Goal: Communication & Community: Answer question/provide support

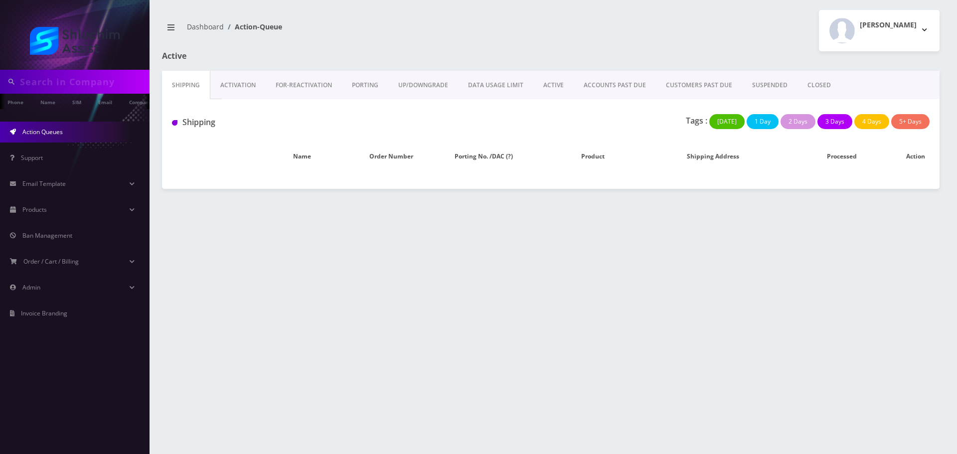
type input "9295638415"
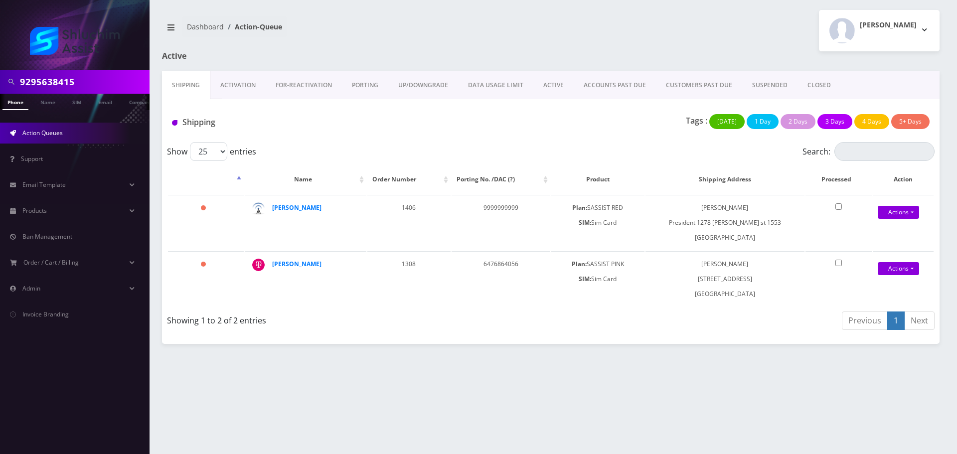
click at [555, 87] on link "ACTIVE" at bounding box center [553, 85] width 40 height 29
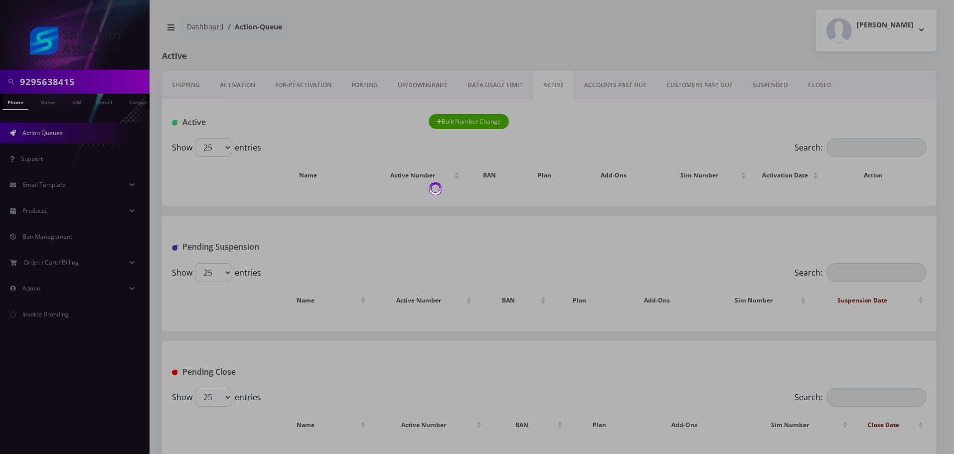
click at [611, 88] on body "9295638415 Phone Name SIM Email Company Customer Action Queues Support Email Te…" at bounding box center [477, 229] width 954 height 458
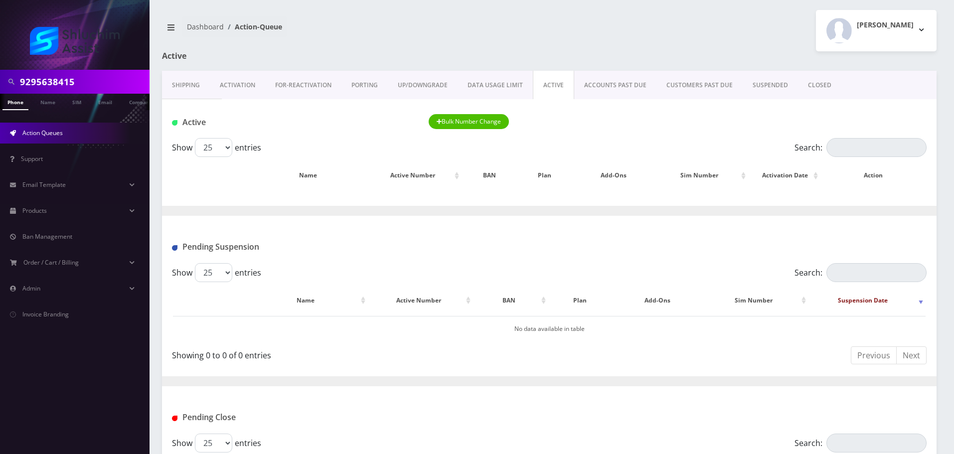
click at [611, 88] on link "ACCOUNTS PAST DUE" at bounding box center [615, 85] width 82 height 29
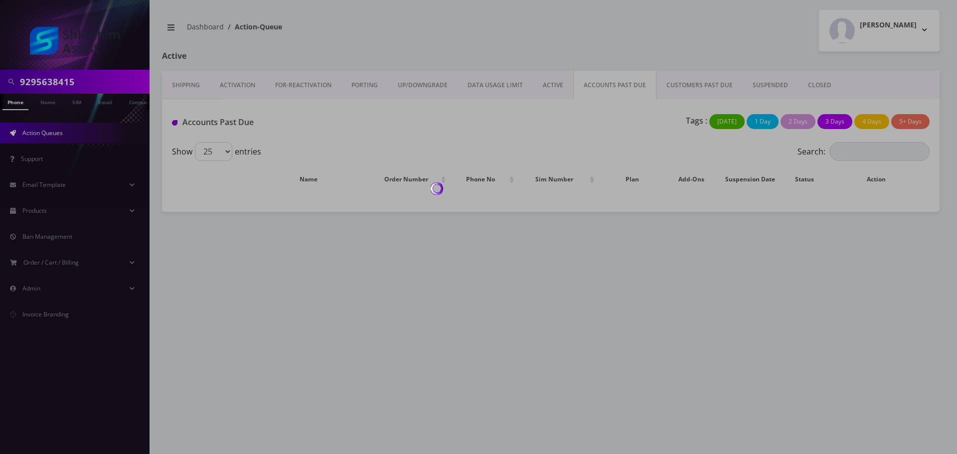
click at [611, 88] on div at bounding box center [478, 227] width 957 height 454
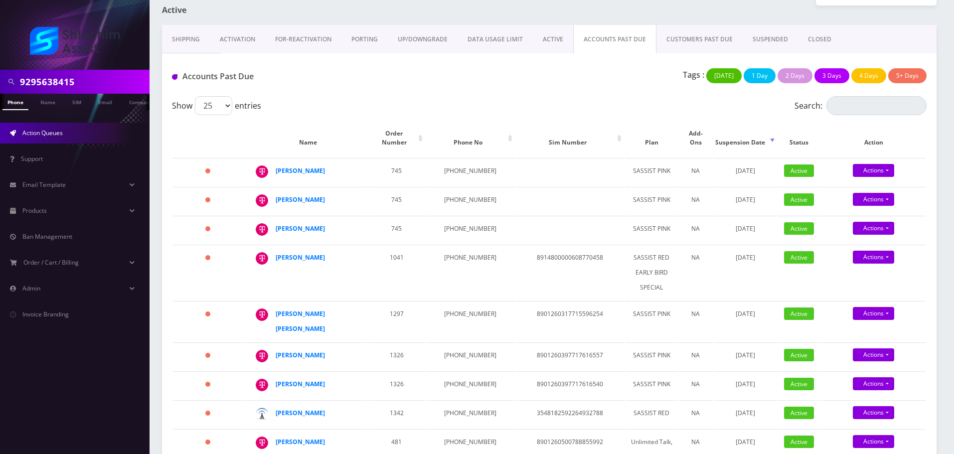
scroll to position [50, 0]
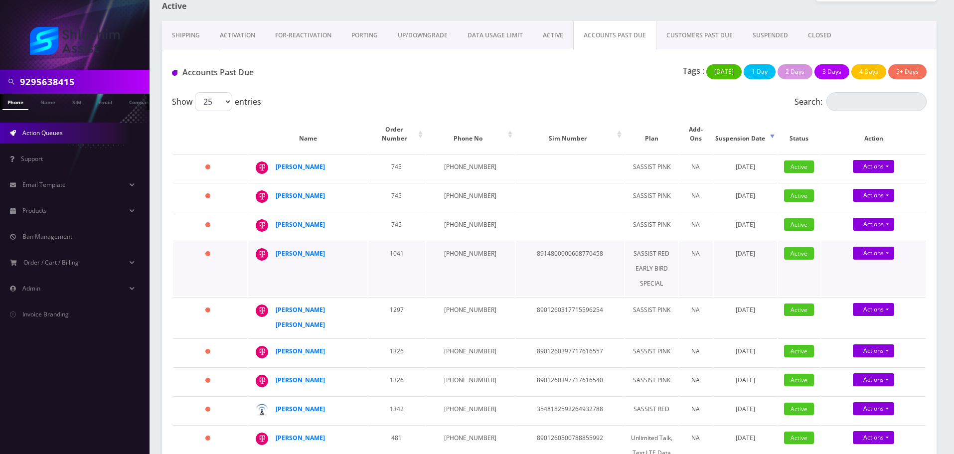
click at [348, 261] on td "Shmuel Perl" at bounding box center [307, 268] width 119 height 55
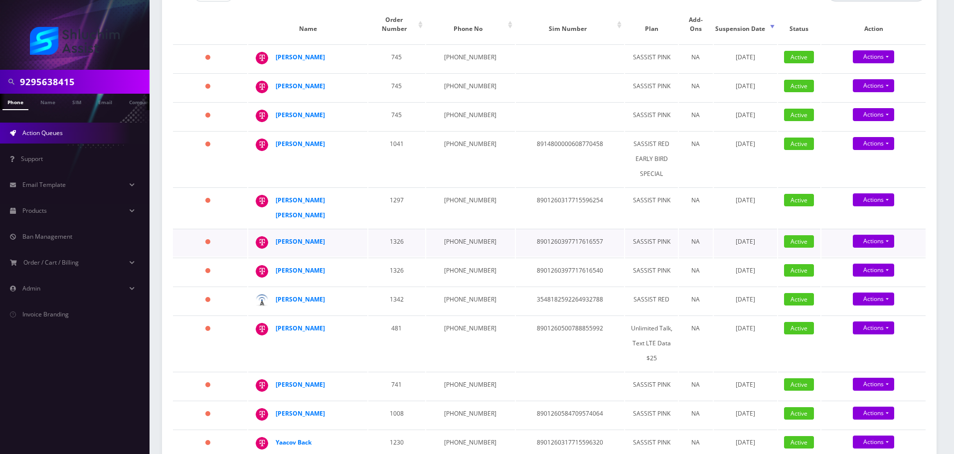
scroll to position [196, 0]
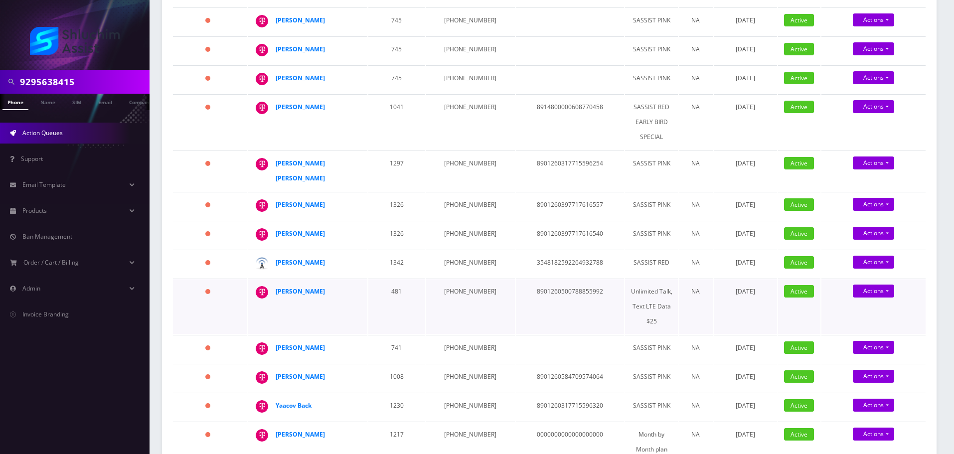
click at [454, 279] on td "681-495-8143" at bounding box center [470, 306] width 89 height 55
copy td "681-495-8143"
click at [453, 250] on td "929-430-9583" at bounding box center [470, 264] width 89 height 28
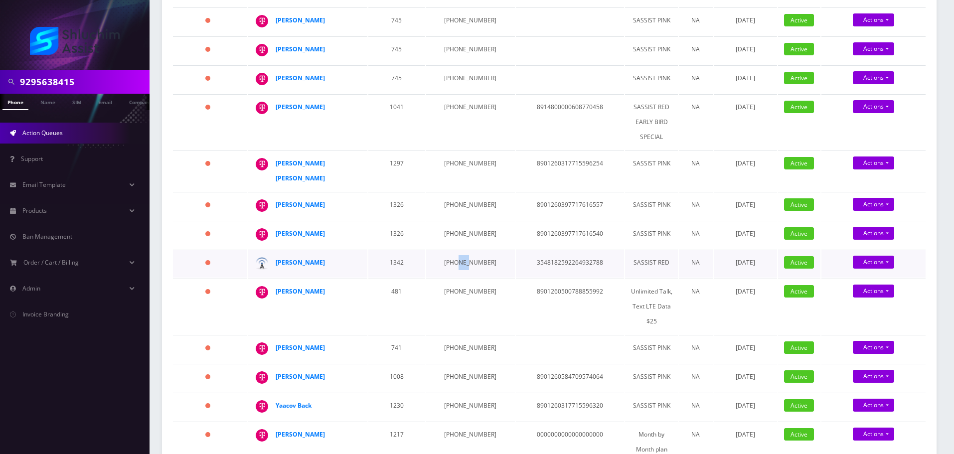
click at [453, 250] on td "929-430-9583" at bounding box center [470, 264] width 89 height 28
copy td "929-430-9583"
click at [464, 221] on td "934-867-8938" at bounding box center [470, 235] width 89 height 28
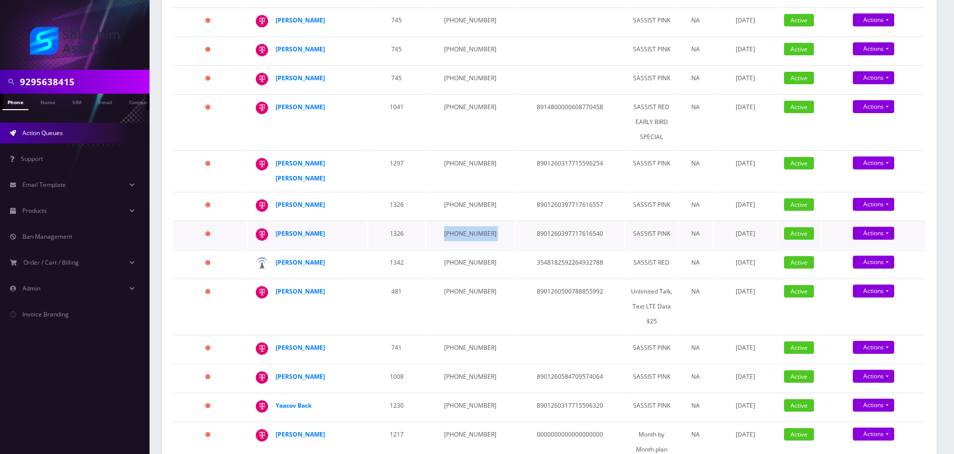
click at [464, 221] on td "934-867-8938" at bounding box center [470, 235] width 89 height 28
copy td "934-867-8938"
click at [454, 192] on td "[PHONE_NUMBER]" at bounding box center [470, 206] width 89 height 28
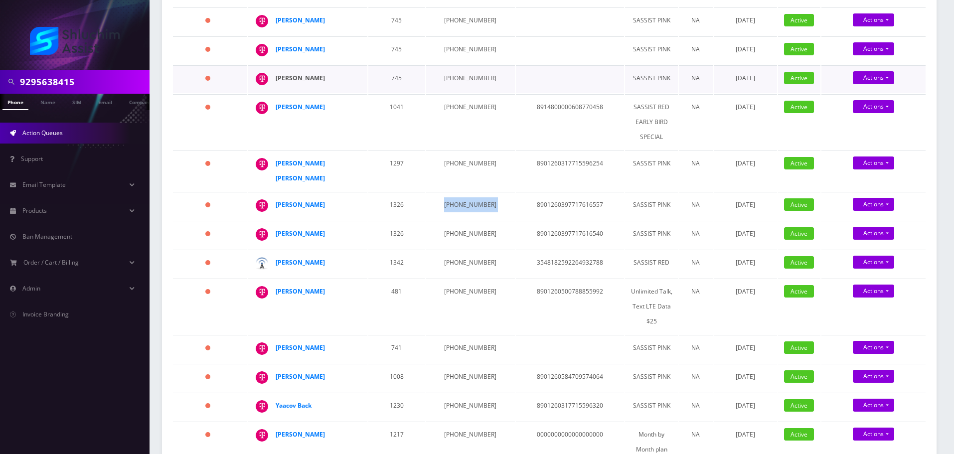
copy td "[PHONE_NUMBER]"
click at [456, 154] on td "646-842-8039" at bounding box center [470, 171] width 89 height 40
copy td "646-842-8039"
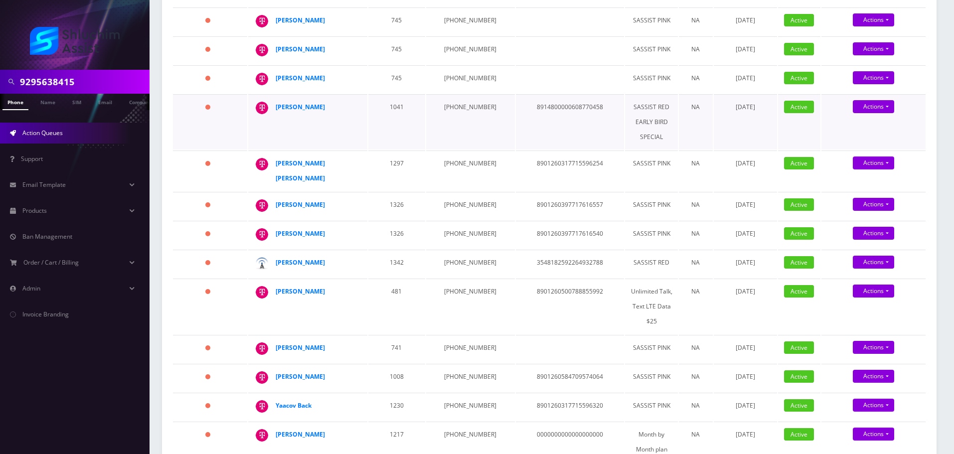
click at [450, 94] on td "323-819-6972" at bounding box center [470, 121] width 89 height 55
click at [452, 94] on td "323-819-6972" at bounding box center [470, 121] width 89 height 55
copy td "323-819-6972"
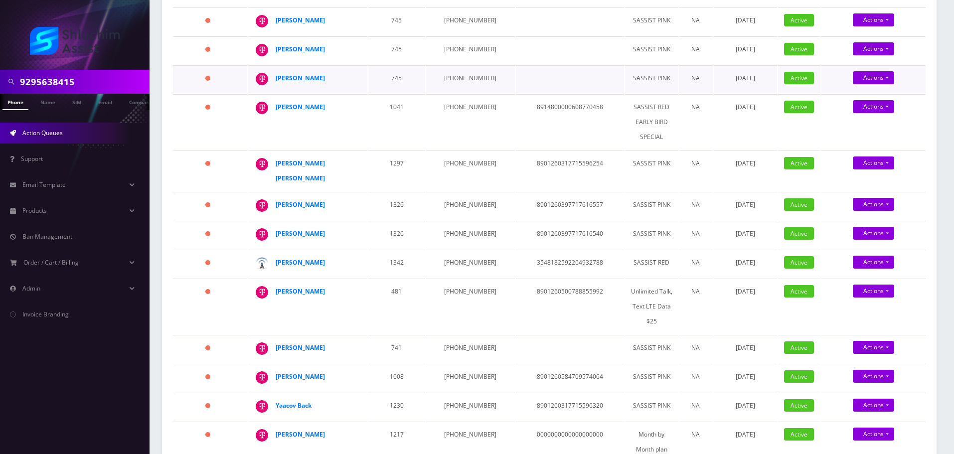
click at [458, 73] on td "929-633-1234" at bounding box center [470, 79] width 89 height 28
copy td "929-633-1234"
click at [459, 46] on td "929-594-8742" at bounding box center [470, 50] width 89 height 28
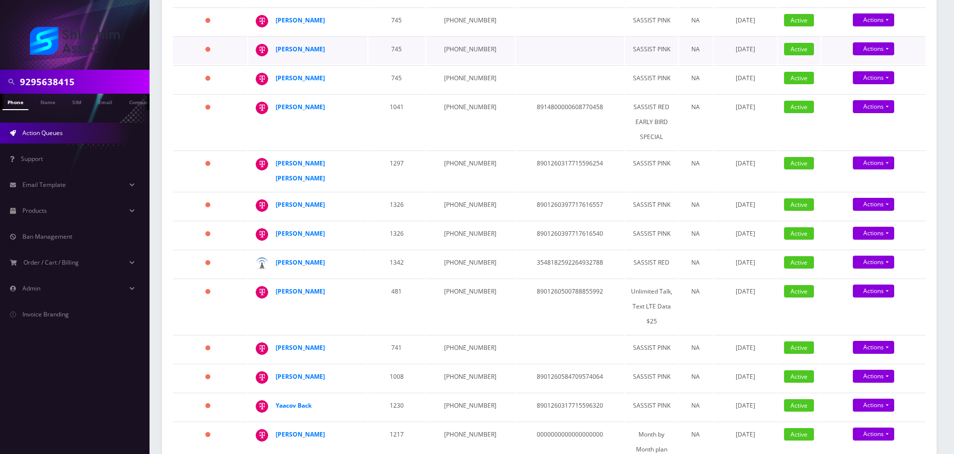
click at [459, 46] on td "929-594-8742" at bounding box center [470, 50] width 89 height 28
copy td "929-594-8742"
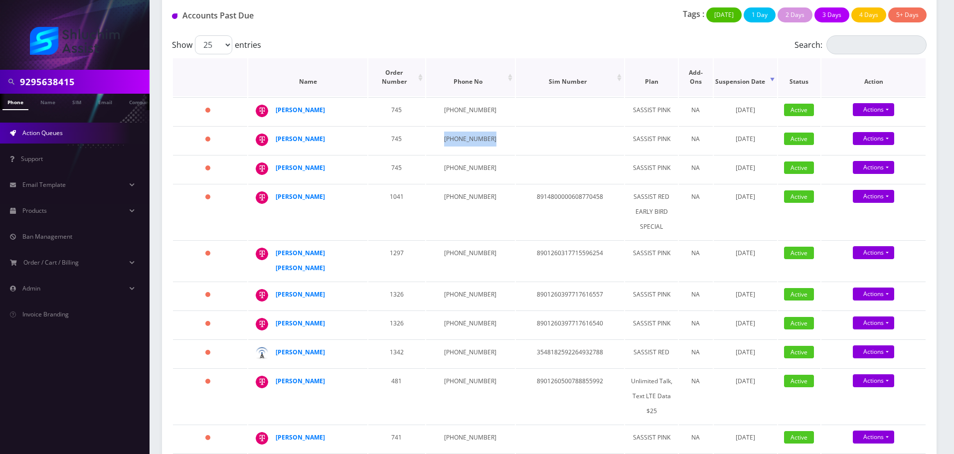
scroll to position [97, 0]
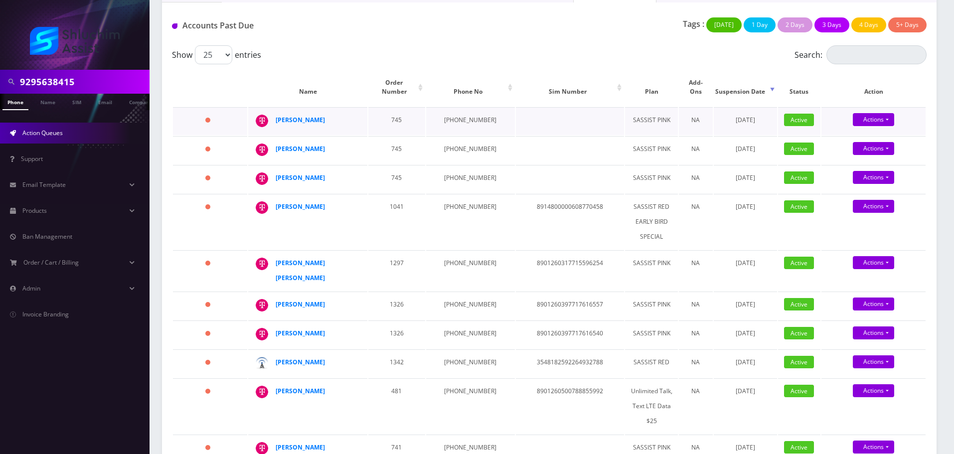
click at [456, 112] on td "929-786-6312" at bounding box center [470, 121] width 89 height 28
copy td "929-786-6312"
drag, startPoint x: 335, startPoint y: 109, endPoint x: 271, endPoint y: 109, distance: 64.3
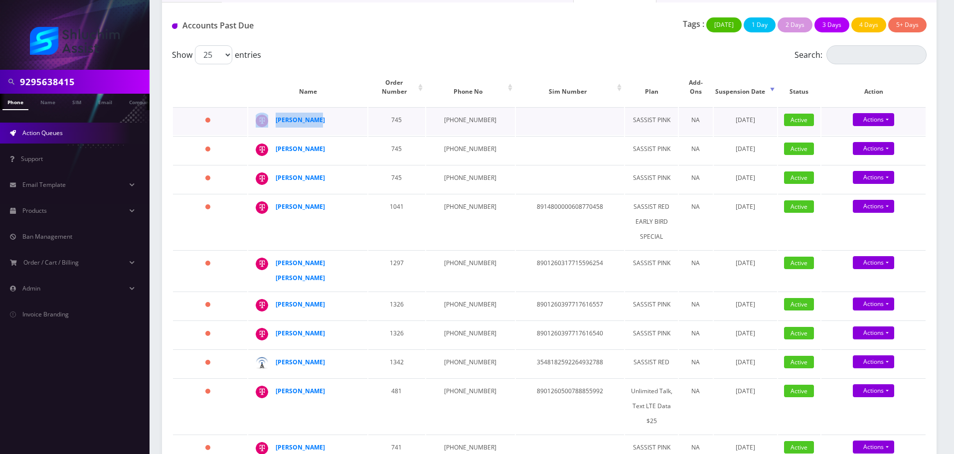
click at [271, 109] on td "Chaim Chazan" at bounding box center [307, 121] width 119 height 28
copy div "Chaim Chazan"
drag, startPoint x: 334, startPoint y: 143, endPoint x: 232, endPoint y: 131, distance: 103.4
click at [271, 143] on td "Chaim Chazan" at bounding box center [307, 150] width 119 height 28
drag, startPoint x: 323, startPoint y: 166, endPoint x: 271, endPoint y: 170, distance: 52.5
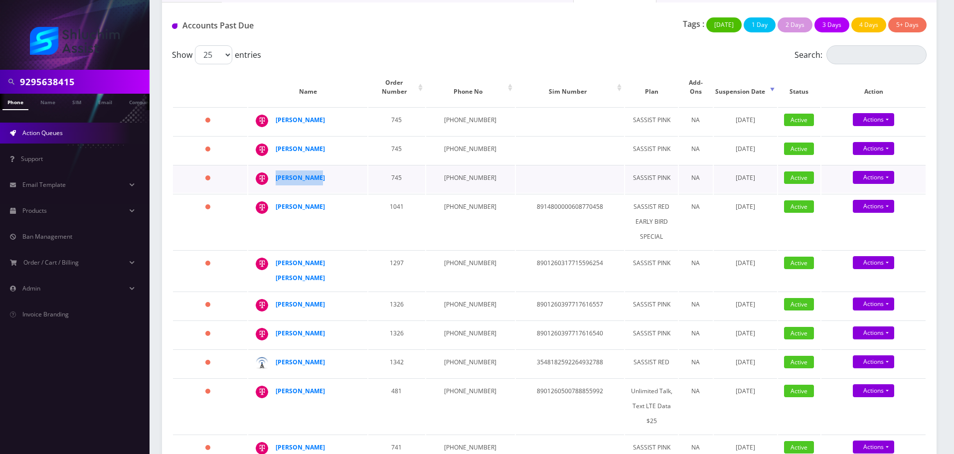
click at [357, 170] on div "Chaim Chazan" at bounding box center [357, 170] width 0 height 0
drag, startPoint x: 326, startPoint y: 204, endPoint x: 273, endPoint y: 203, distance: 52.8
click at [273, 203] on td "Shmuel Perl" at bounding box center [307, 221] width 119 height 55
click at [352, 255] on td "menachem mendel banin" at bounding box center [307, 270] width 119 height 40
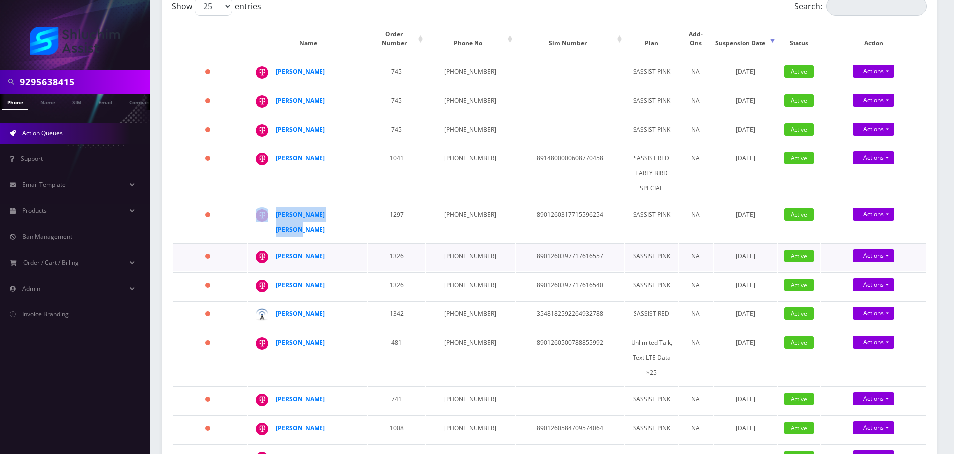
scroll to position [147, 0]
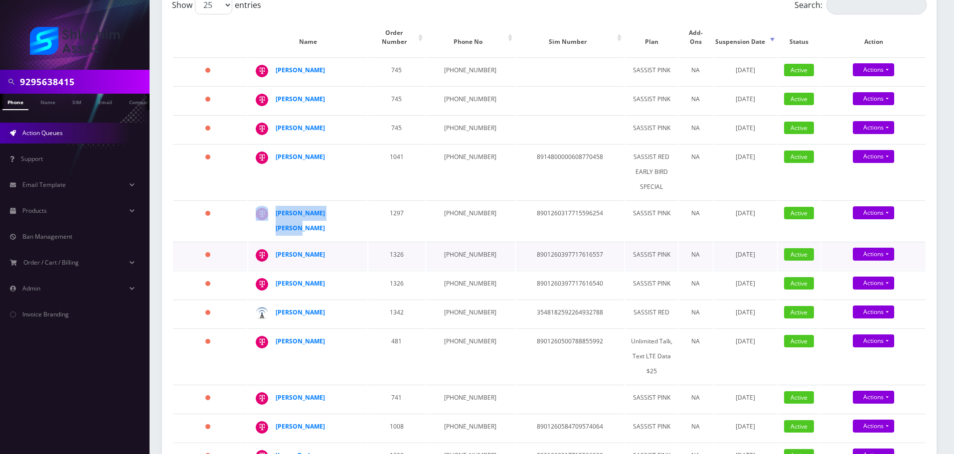
drag, startPoint x: 337, startPoint y: 231, endPoint x: 269, endPoint y: 231, distance: 67.8
click at [357, 247] on div "[PERSON_NAME]" at bounding box center [357, 247] width 0 height 0
click at [362, 271] on td "[PERSON_NAME]" at bounding box center [307, 285] width 119 height 28
drag, startPoint x: 361, startPoint y: 235, endPoint x: 329, endPoint y: 234, distance: 31.4
click at [329, 242] on td "Abraham Hendel" at bounding box center [307, 256] width 119 height 28
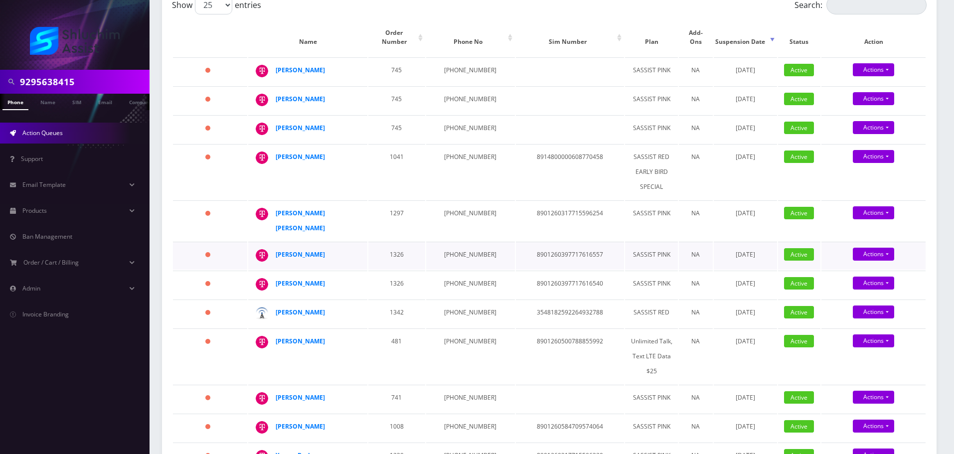
drag, startPoint x: 354, startPoint y: 236, endPoint x: 318, endPoint y: 237, distance: 35.4
click at [318, 242] on td "Abraham Hendel" at bounding box center [307, 256] width 119 height 28
click at [349, 247] on div "Abraham Hendel" at bounding box center [314, 254] width 76 height 15
drag, startPoint x: 341, startPoint y: 234, endPoint x: 272, endPoint y: 236, distance: 69.8
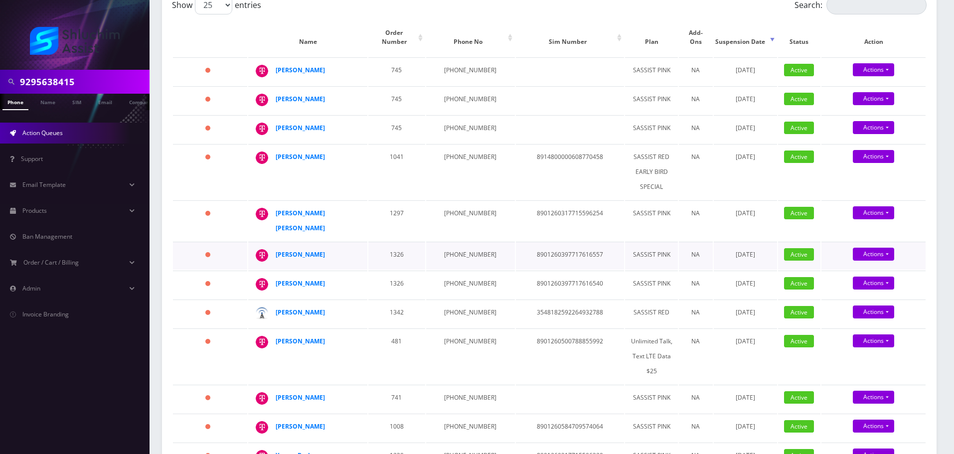
click at [272, 242] on td "Abraham Hendel" at bounding box center [307, 256] width 119 height 28
click at [275, 242] on td "Abraham Hendel" at bounding box center [307, 256] width 119 height 28
drag, startPoint x: 343, startPoint y: 234, endPoint x: 275, endPoint y: 236, distance: 67.8
click at [275, 242] on td "Abraham Hendel" at bounding box center [307, 256] width 119 height 28
click at [345, 247] on div "Abraham Hendel" at bounding box center [314, 254] width 76 height 15
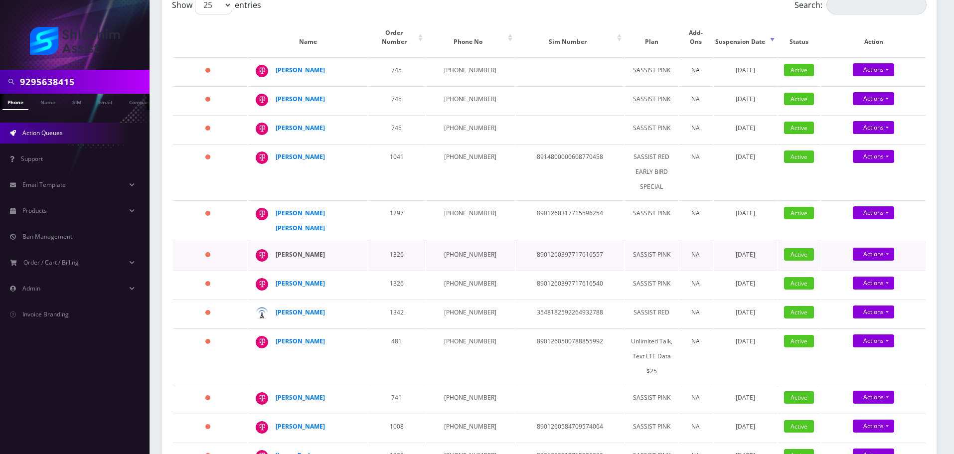
drag, startPoint x: 345, startPoint y: 230, endPoint x: 281, endPoint y: 230, distance: 64.8
click at [281, 247] on div "Abraham Hendel" at bounding box center [314, 254] width 76 height 15
click at [463, 271] on td "934-867-8938" at bounding box center [470, 285] width 89 height 28
click at [448, 300] on td "929-430-9583" at bounding box center [470, 314] width 89 height 28
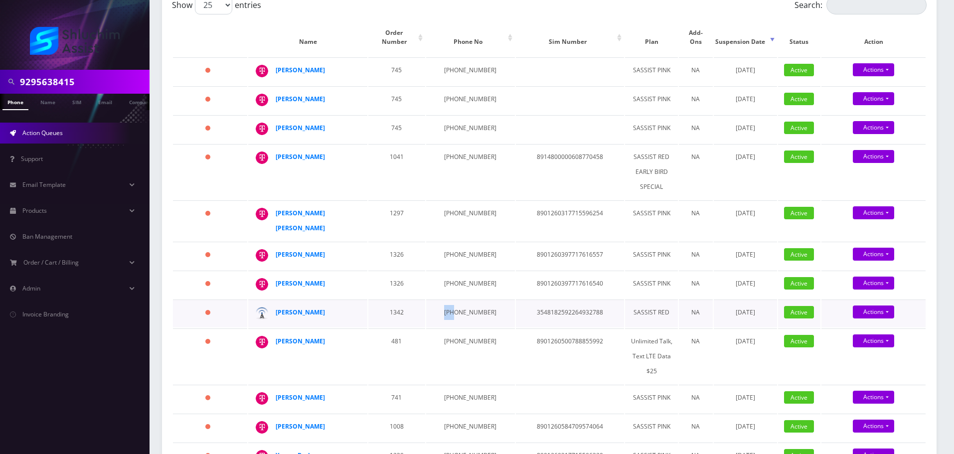
click at [448, 300] on td "929-430-9583" at bounding box center [470, 314] width 89 height 28
drag, startPoint x: 342, startPoint y: 291, endPoint x: 277, endPoint y: 292, distance: 65.8
click at [277, 305] on div "naftoli schmukler" at bounding box center [314, 312] width 76 height 15
drag, startPoint x: 328, startPoint y: 319, endPoint x: 273, endPoint y: 320, distance: 55.3
click at [273, 328] on td "[PERSON_NAME]" at bounding box center [307, 355] width 119 height 55
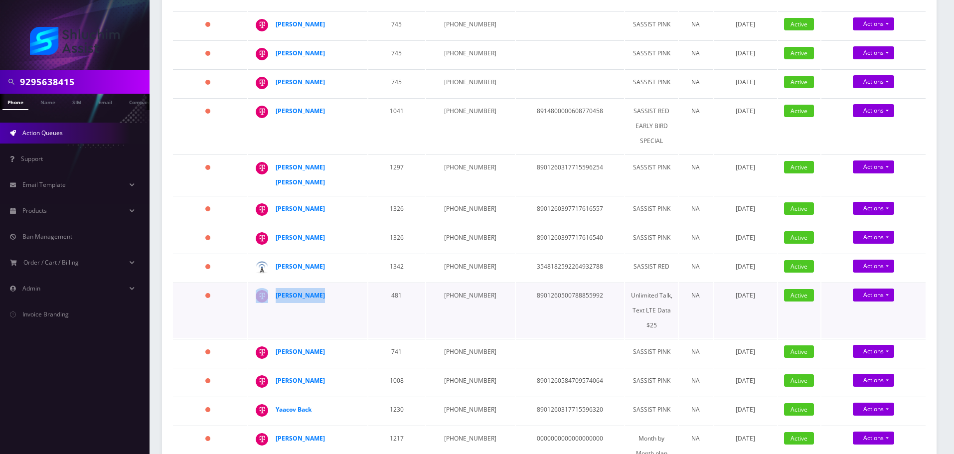
scroll to position [196, 0]
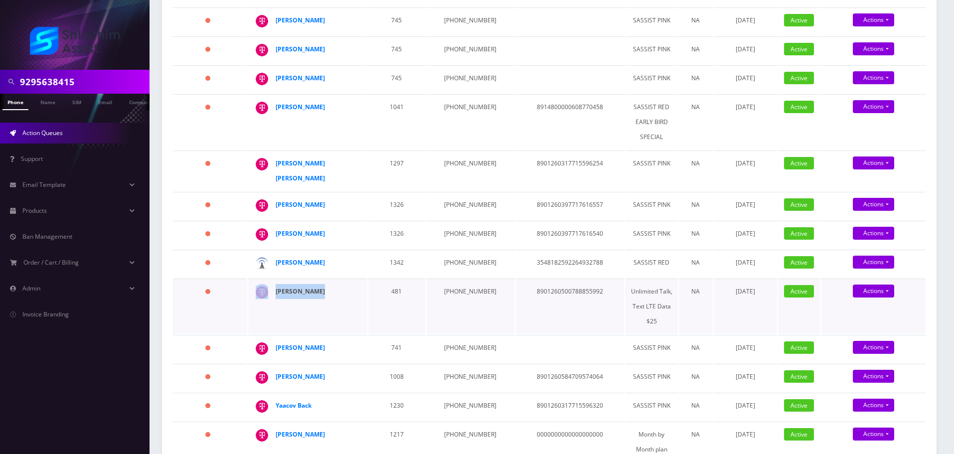
click at [299, 287] on strong "[PERSON_NAME]" at bounding box center [300, 291] width 49 height 8
click at [303, 258] on strong "naftoli schmukler" at bounding box center [300, 262] width 49 height 8
click at [311, 229] on strong "Abraham Hendel" at bounding box center [300, 233] width 49 height 8
click at [313, 229] on strong "Abraham Hendel" at bounding box center [300, 233] width 49 height 8
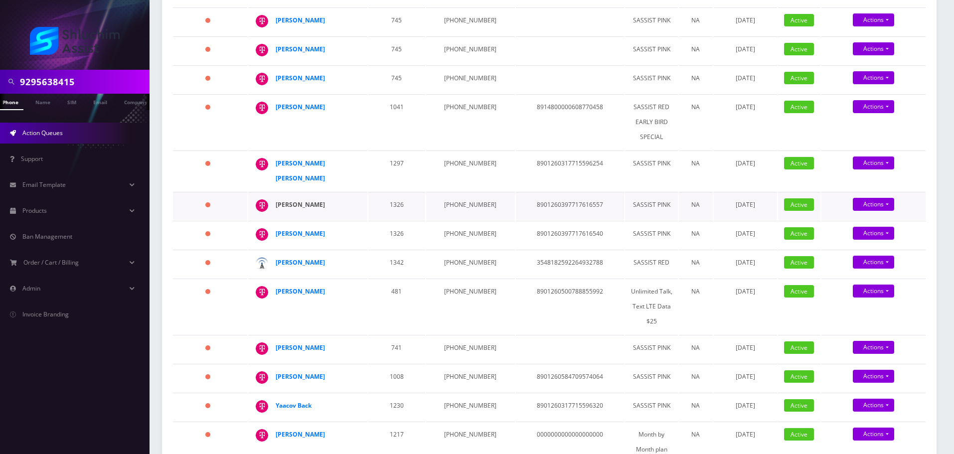
click at [299, 200] on strong "Abraham Hendel" at bounding box center [300, 204] width 49 height 8
drag, startPoint x: 358, startPoint y: 155, endPoint x: 351, endPoint y: 153, distance: 7.4
click at [351, 153] on td "menachem mendel banin" at bounding box center [307, 171] width 119 height 40
click at [319, 159] on strong "menachem mendel banin" at bounding box center [300, 170] width 49 height 23
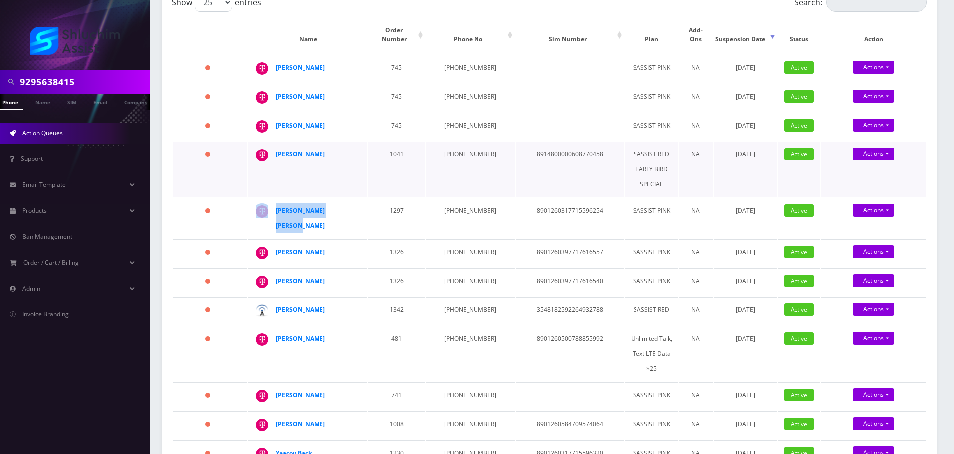
scroll to position [147, 0]
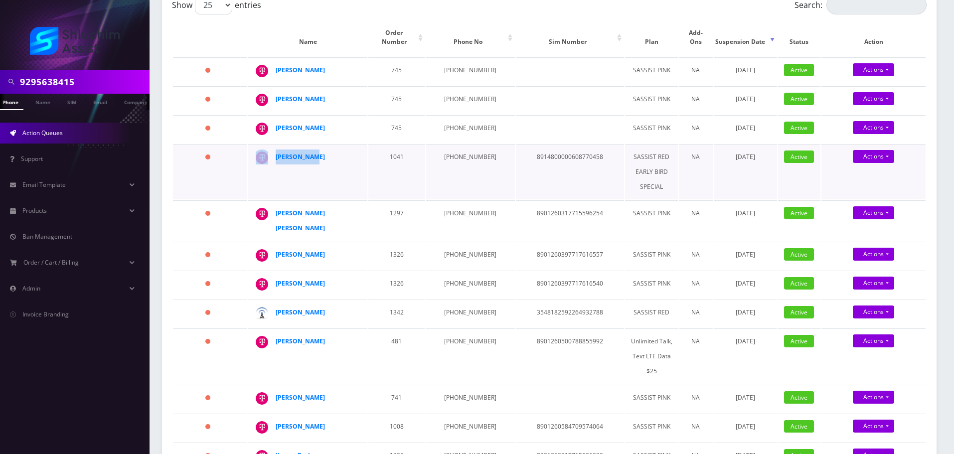
drag, startPoint x: 331, startPoint y: 151, endPoint x: 275, endPoint y: 151, distance: 56.8
click at [275, 151] on td "Shmuel Perl" at bounding box center [307, 171] width 119 height 55
click at [303, 153] on strong "[PERSON_NAME]" at bounding box center [300, 157] width 49 height 8
drag, startPoint x: 328, startPoint y: 118, endPoint x: 335, endPoint y: 127, distance: 11.1
click at [327, 128] on td "[PERSON_NAME]" at bounding box center [307, 129] width 119 height 28
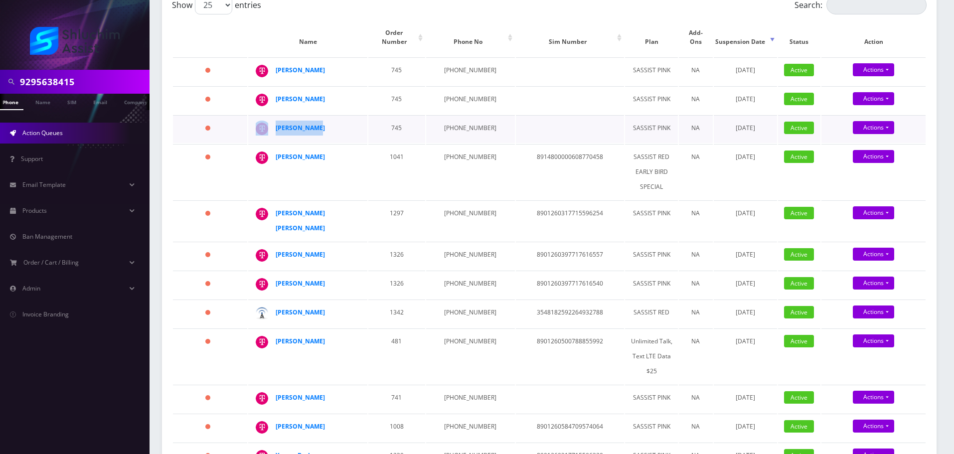
click at [335, 127] on div "[PERSON_NAME]" at bounding box center [314, 128] width 76 height 15
click at [300, 124] on strong "[PERSON_NAME]" at bounding box center [300, 128] width 49 height 8
click at [312, 66] on strong "[PERSON_NAME]" at bounding box center [300, 70] width 49 height 8
click at [298, 66] on strong "[PERSON_NAME]" at bounding box center [300, 70] width 49 height 8
click at [307, 250] on strong "Abraham Hendel" at bounding box center [300, 254] width 49 height 8
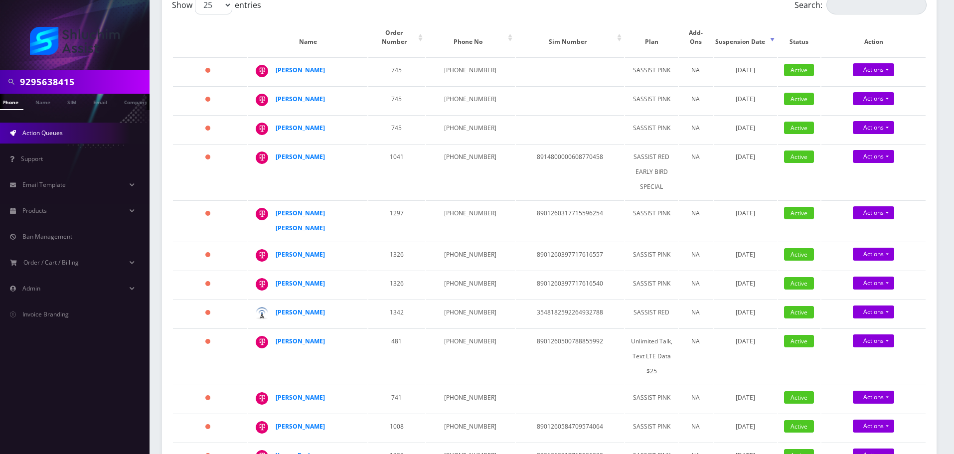
click at [87, 80] on input "9295638415" at bounding box center [83, 81] width 127 height 19
paste input "[PHONE_NUMBER]"
type input "[PHONE_NUMBER]"
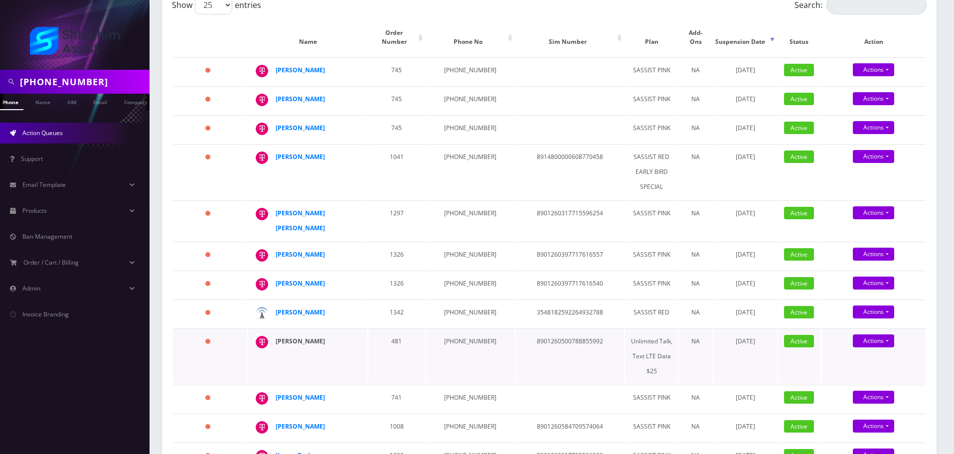
click at [307, 337] on strong "Uri Libersohn" at bounding box center [300, 341] width 49 height 8
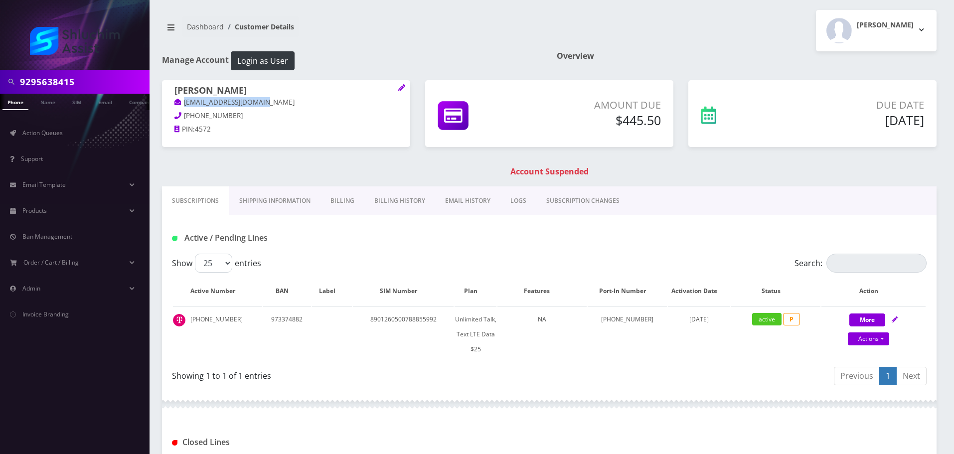
drag, startPoint x: 286, startPoint y: 104, endPoint x: 175, endPoint y: 106, distance: 110.7
click at [175, 106] on p "libersohnuri@gmail.com" at bounding box center [285, 102] width 223 height 11
copy link "libersohnuri@gmail.com"
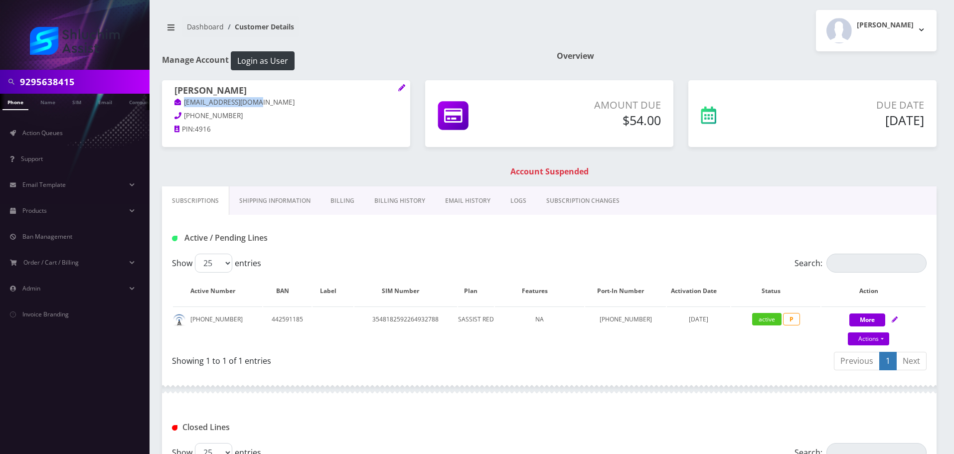
drag, startPoint x: 278, startPoint y: 106, endPoint x: 180, endPoint y: 107, distance: 97.7
click at [180, 107] on p "nschmukler@gmail.com" at bounding box center [285, 102] width 223 height 11
copy link "nschmukler@gmail.com"
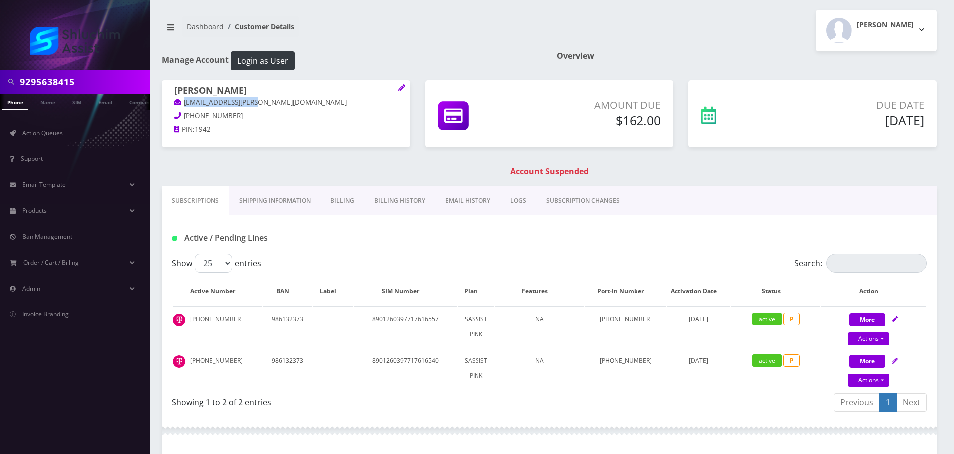
drag, startPoint x: 269, startPoint y: 104, endPoint x: 176, endPoint y: 103, distance: 92.7
click at [176, 103] on p "leibu.keli@gmail.com" at bounding box center [285, 102] width 223 height 11
copy link "leibu.keli@gmail.com"
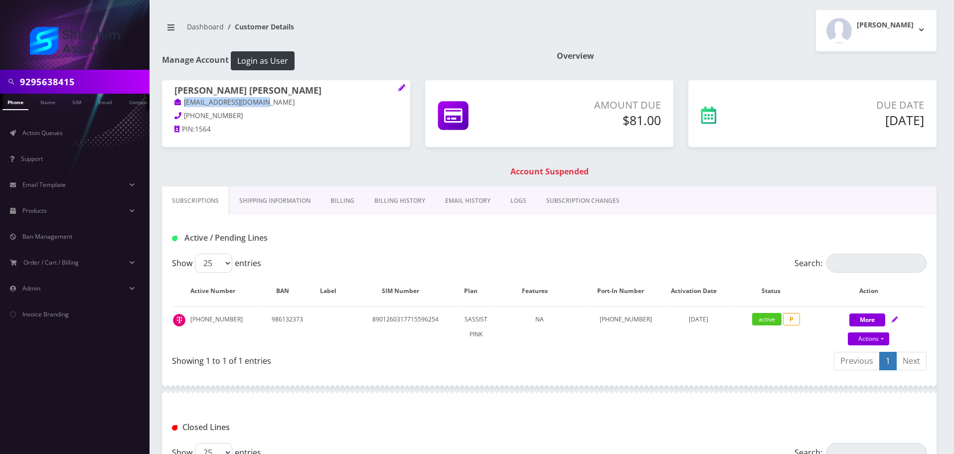
drag, startPoint x: 272, startPoint y: 102, endPoint x: 181, endPoint y: 102, distance: 90.7
click at [181, 102] on p "[EMAIL_ADDRESS][DOMAIN_NAME]" at bounding box center [285, 102] width 223 height 11
copy link "veniceghetto@gmail.com"
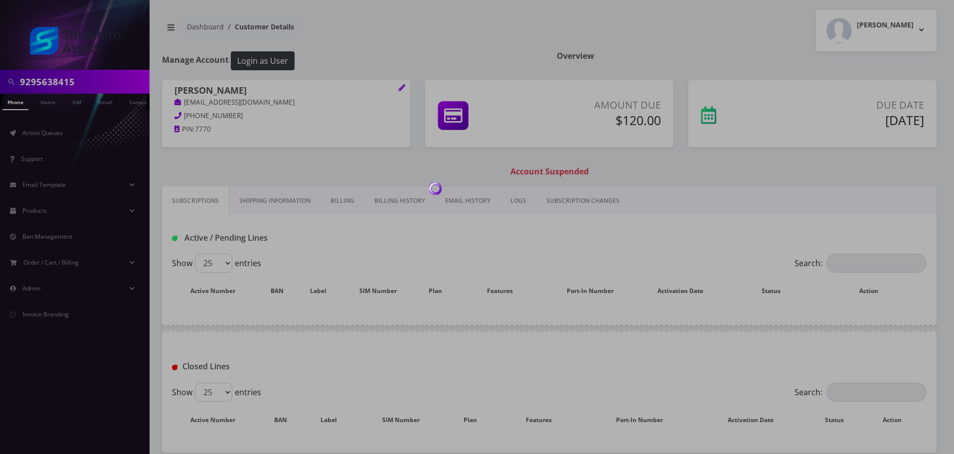
drag, startPoint x: 291, startPoint y: 103, endPoint x: 200, endPoint y: 102, distance: 90.7
click at [200, 102] on div at bounding box center [477, 227] width 954 height 454
click at [288, 103] on div at bounding box center [477, 227] width 954 height 454
click at [279, 102] on div at bounding box center [477, 227] width 954 height 454
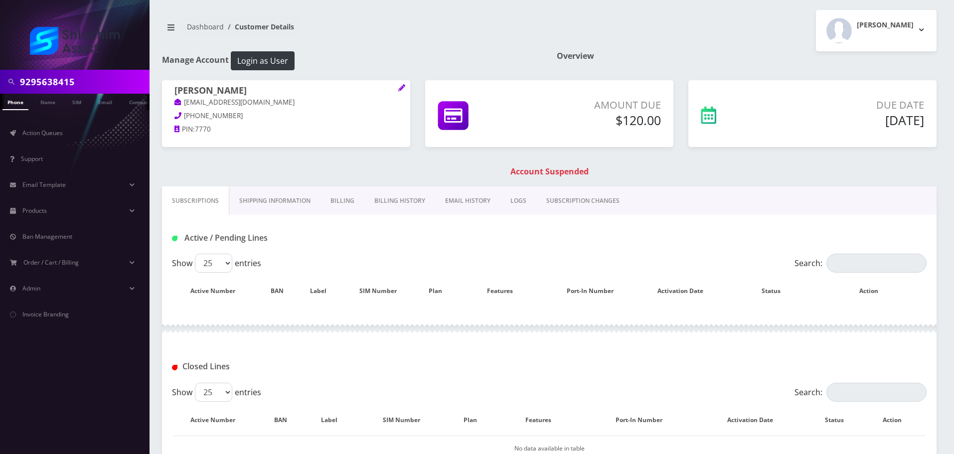
click at [280, 101] on p "Shmueldyperl@gmail.com" at bounding box center [285, 102] width 223 height 11
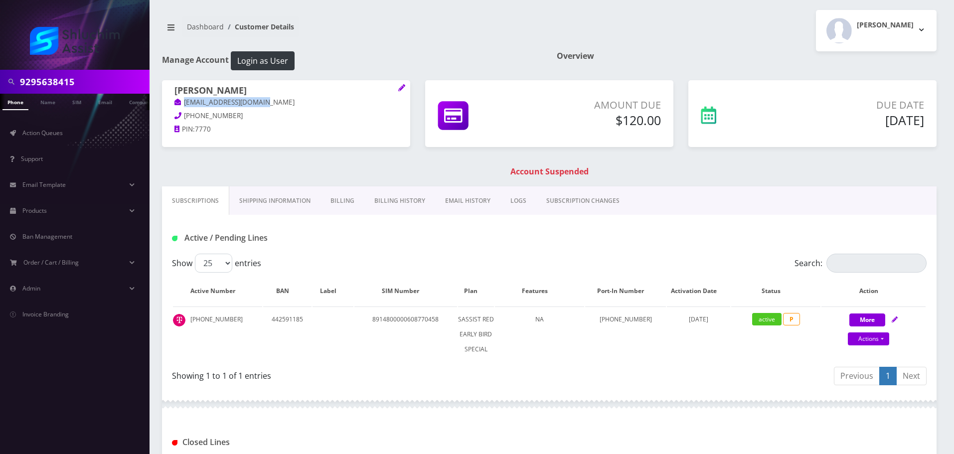
drag, startPoint x: 281, startPoint y: 102, endPoint x: 178, endPoint y: 102, distance: 102.7
click at [178, 102] on p "Shmueldyperl@gmail.com" at bounding box center [285, 102] width 223 height 11
copy link "[EMAIL_ADDRESS][DOMAIN_NAME]"
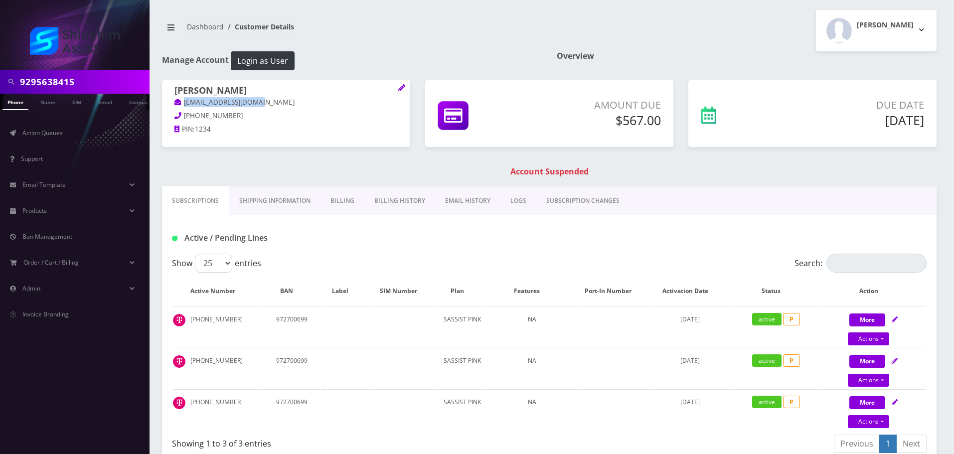
drag, startPoint x: 285, startPoint y: 103, endPoint x: 183, endPoint y: 104, distance: 102.2
click at [183, 104] on p "[EMAIL_ADDRESS][DOMAIN_NAME]" at bounding box center [285, 102] width 223 height 11
copy link "[EMAIL_ADDRESS][DOMAIN_NAME]"
click at [385, 205] on link "Billing History" at bounding box center [399, 200] width 71 height 29
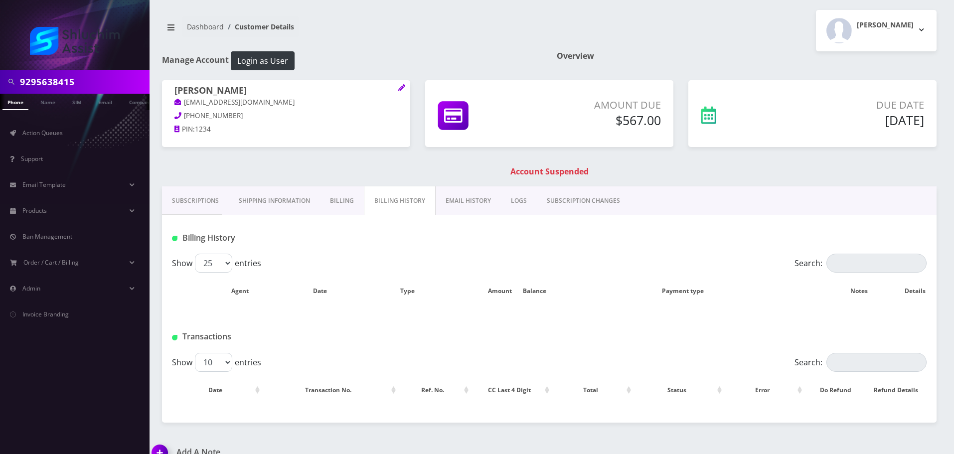
click at [340, 197] on link "Billing" at bounding box center [342, 200] width 44 height 29
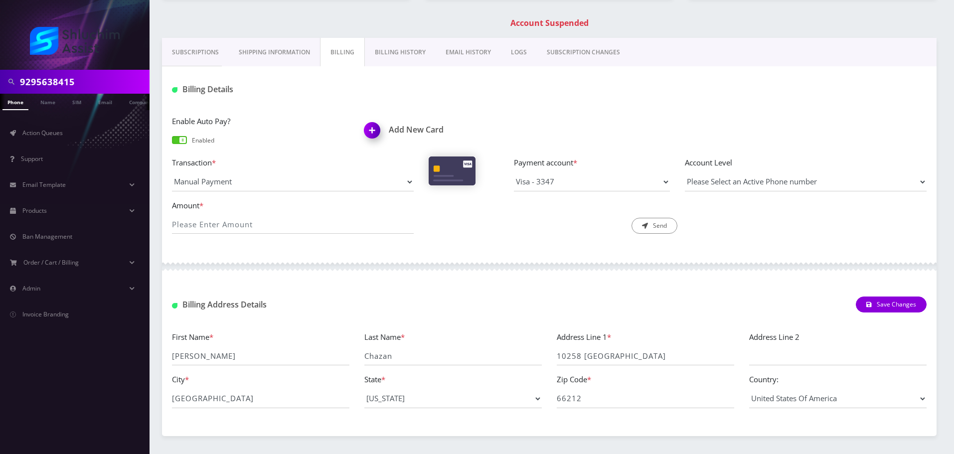
scroll to position [179, 0]
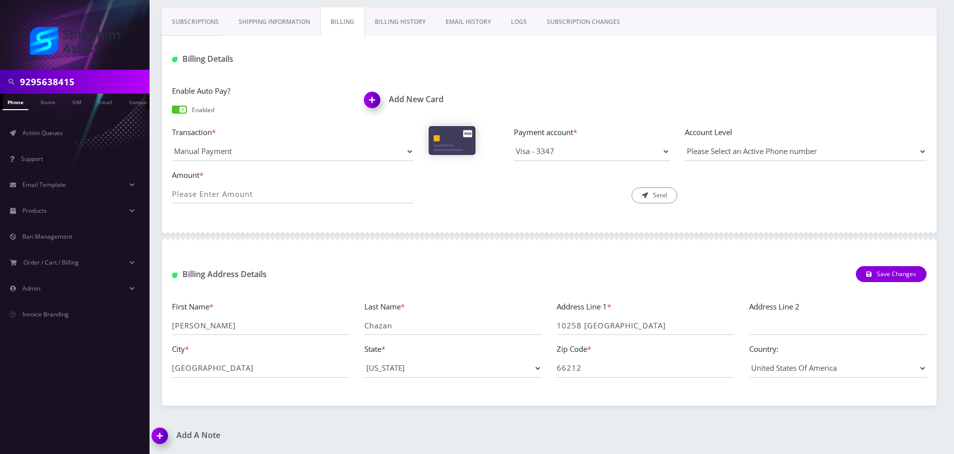
click at [417, 33] on link "Billing History" at bounding box center [400, 21] width 71 height 29
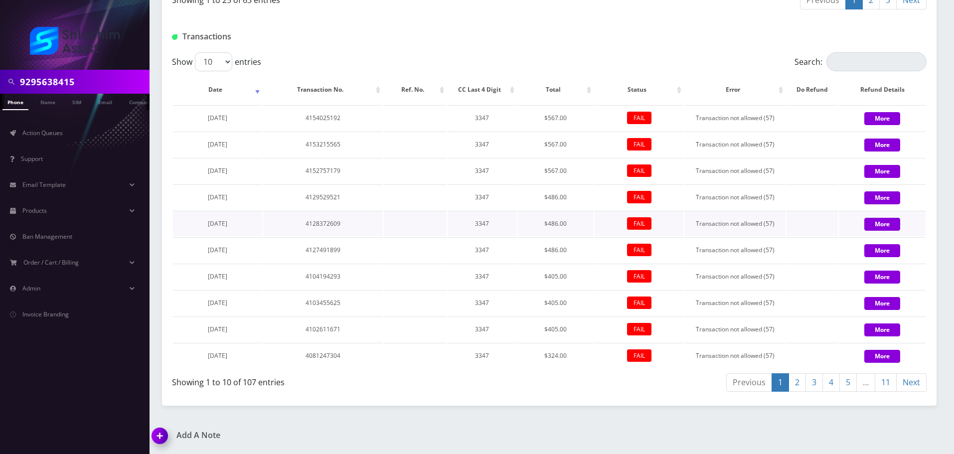
scroll to position [1354, 0]
click at [792, 381] on link "2" at bounding box center [797, 382] width 17 height 18
click at [807, 383] on link "3" at bounding box center [813, 382] width 17 height 18
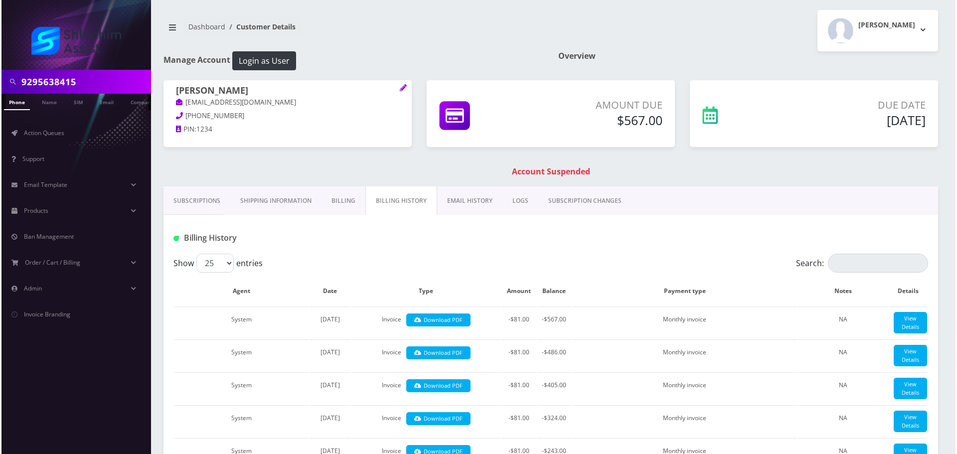
scroll to position [0, 5]
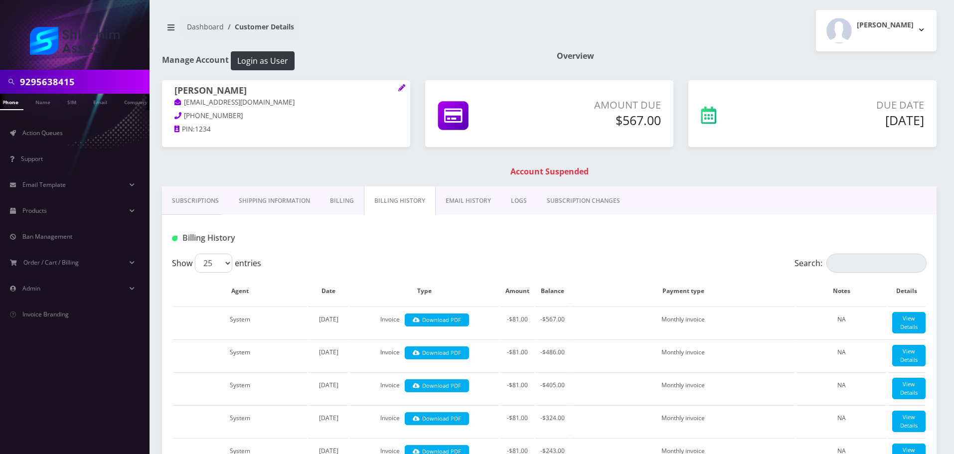
drag, startPoint x: 463, startPoint y: 207, endPoint x: 505, endPoint y: 197, distance: 43.5
click at [463, 207] on link "EMAIL HISTORY" at bounding box center [468, 200] width 65 height 29
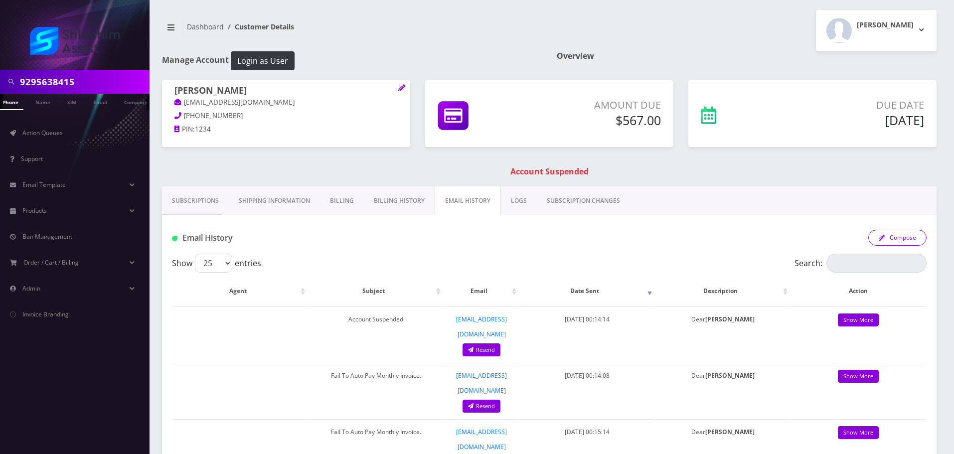
click at [887, 236] on button "Compose" at bounding box center [897, 238] width 58 height 16
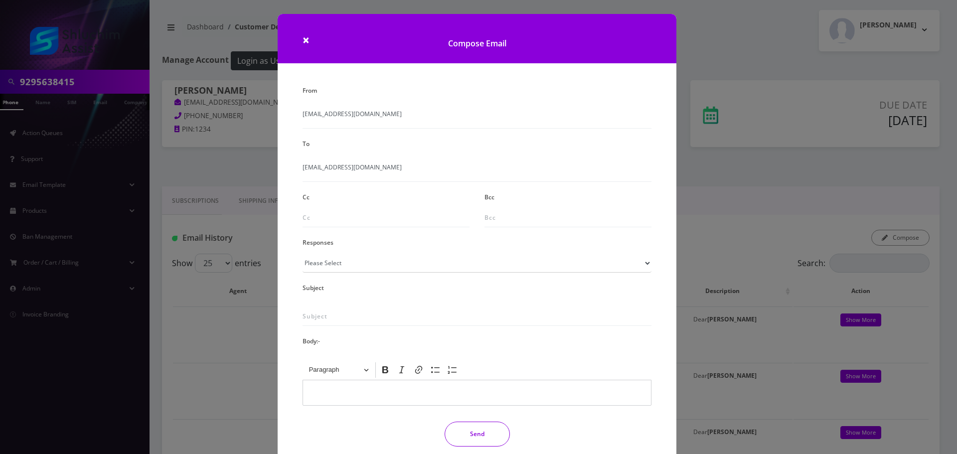
click at [359, 169] on span "Chaimchazan@gmail.com" at bounding box center [477, 172] width 349 height 19
click at [364, 264] on select "Please Select TMobile port Unable to activate CH Pickup Past Due Pick up follow…" at bounding box center [477, 263] width 349 height 19
select select "29"
click at [303, 254] on select "Please Select TMobile port Unable to activate CH Pickup Past Due Pick up follow…" at bounding box center [477, 263] width 349 height 19
type input "Subject: URGENT Action Required: Past Due Payment for Shluchim Assist"
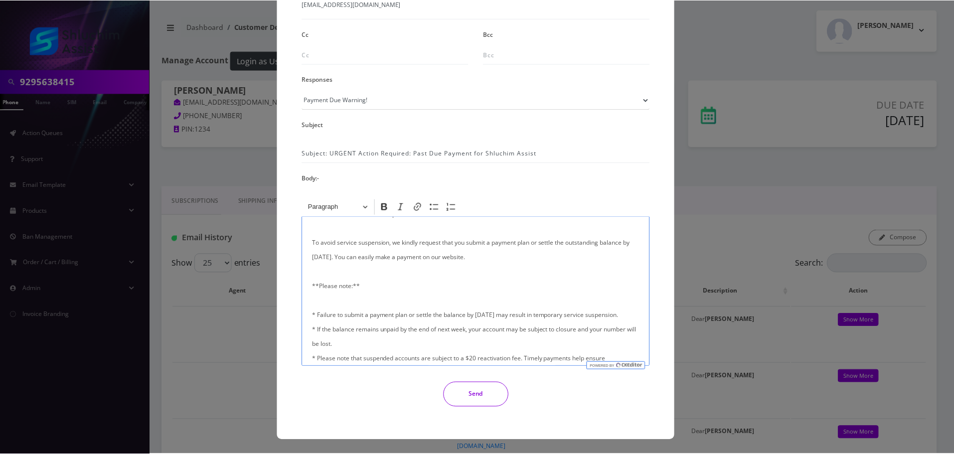
scroll to position [238, 0]
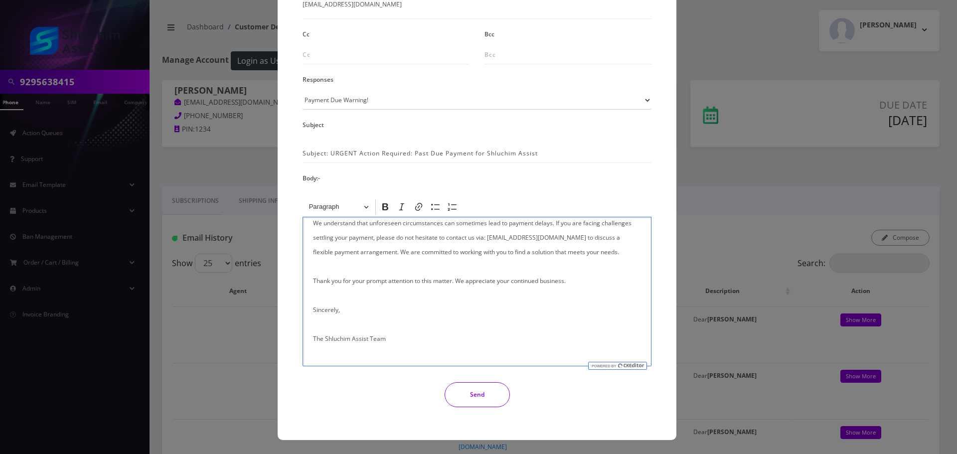
click at [466, 396] on button "Send" at bounding box center [477, 394] width 65 height 25
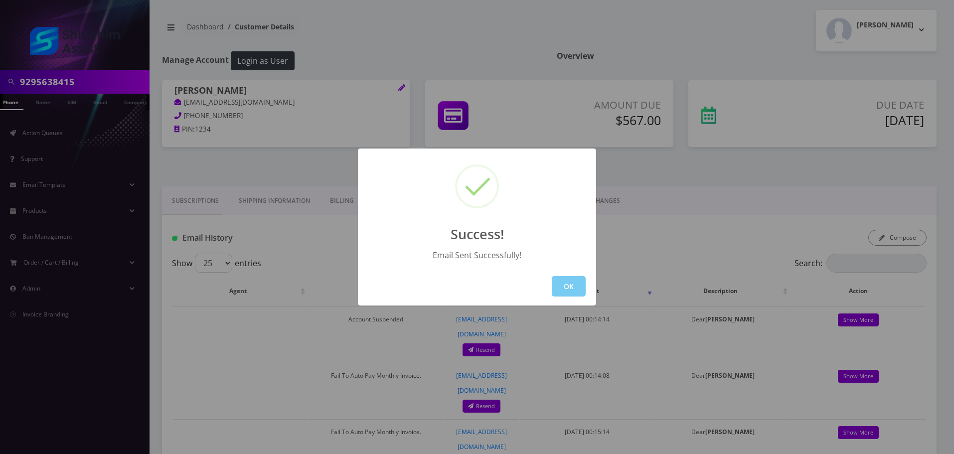
click at [574, 287] on button "OK" at bounding box center [569, 286] width 34 height 20
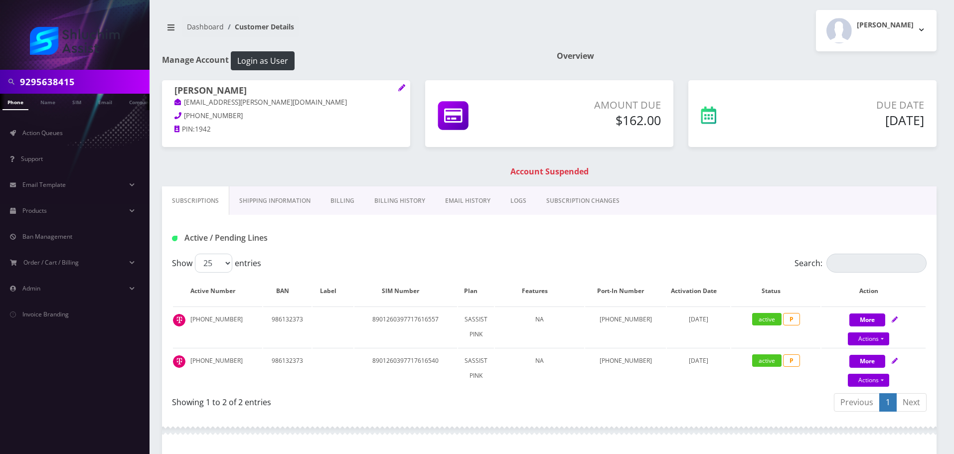
click at [378, 208] on link "Billing History" at bounding box center [399, 200] width 71 height 29
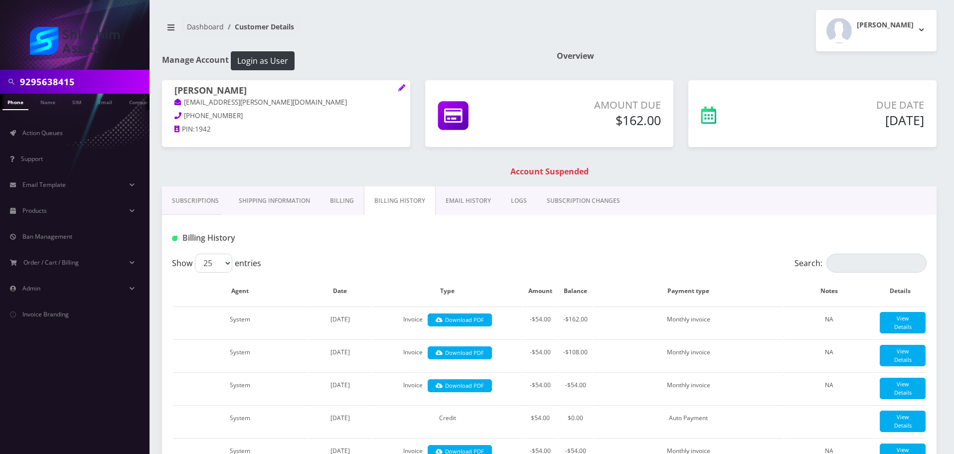
click at [460, 197] on link "EMAIL HISTORY" at bounding box center [468, 200] width 65 height 29
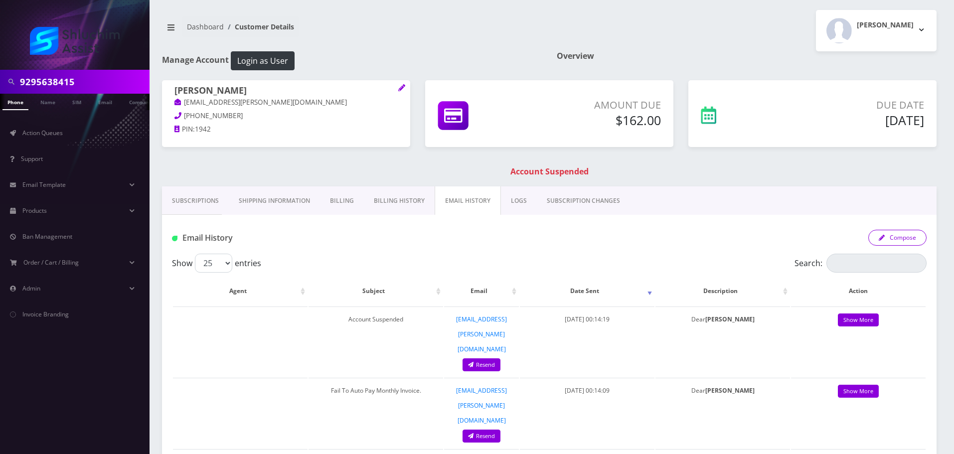
click at [912, 234] on button "Compose" at bounding box center [897, 238] width 58 height 16
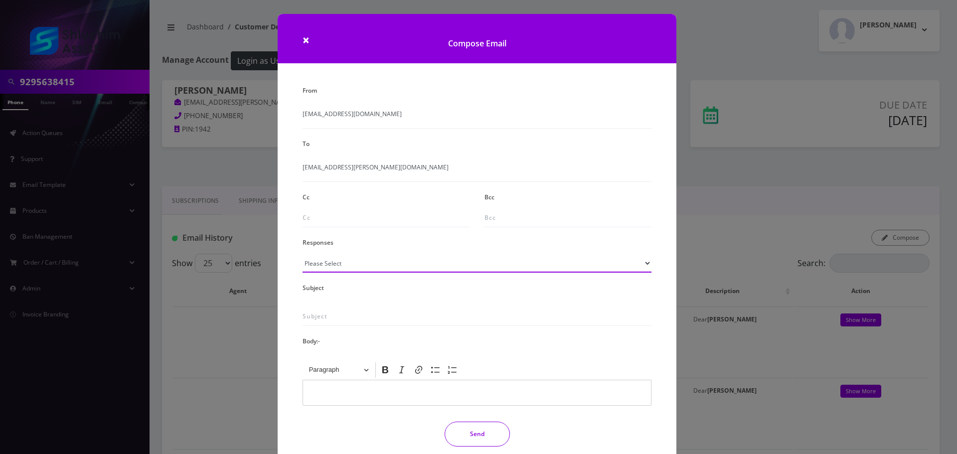
click at [378, 256] on select "Please Select TMobile port Unable to activate CH Pickup Past Due Pick up follow…" at bounding box center [477, 263] width 349 height 19
select select "29"
click at [303, 254] on select "Please Select TMobile port Unable to activate CH Pickup Past Due Pick up follow…" at bounding box center [477, 263] width 349 height 19
type input "Subject: URGENT Action Required: Past Due Payment for Shluchim Assist"
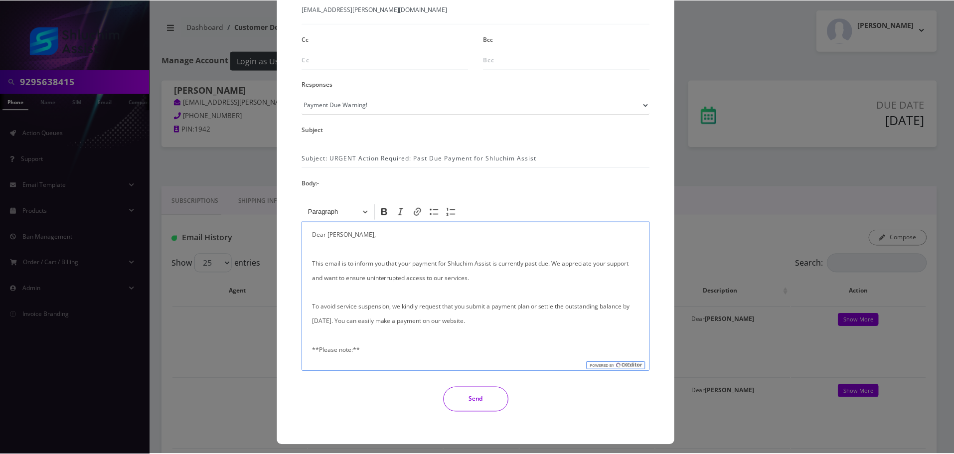
scroll to position [163, 0]
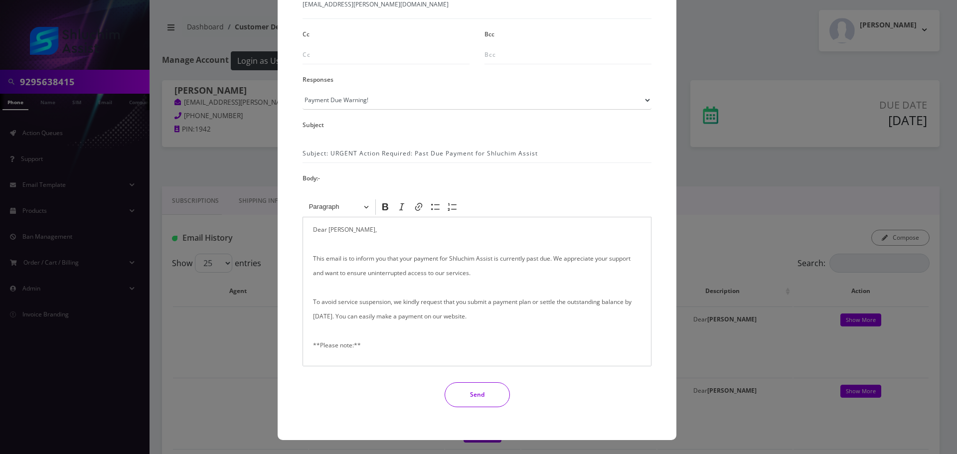
click at [454, 410] on div "From info@shluchimassist.com To leibu.keli@gmail.com Cc Bcc Responses Please Se…" at bounding box center [477, 167] width 364 height 494
drag, startPoint x: 465, startPoint y: 403, endPoint x: 479, endPoint y: 388, distance: 20.4
click at [466, 402] on button "Send" at bounding box center [477, 394] width 65 height 25
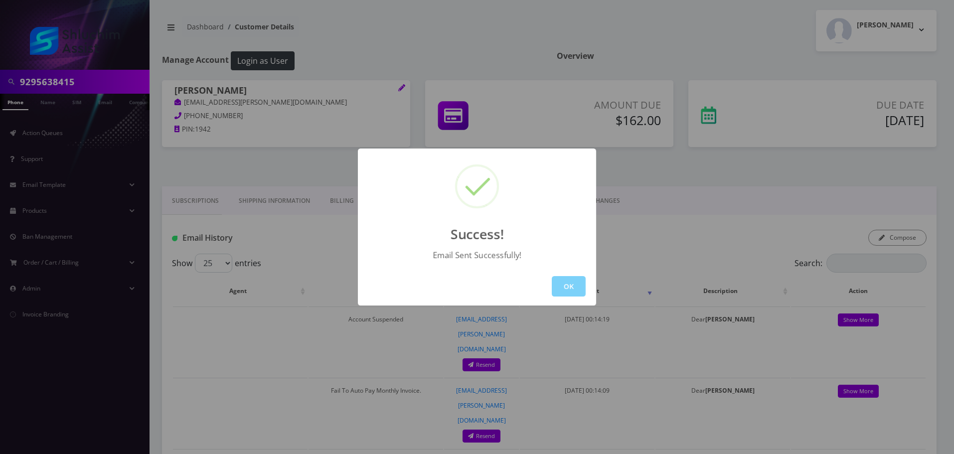
click at [563, 274] on div "OK" at bounding box center [477, 286] width 238 height 38
click at [567, 283] on button "OK" at bounding box center [569, 286] width 34 height 20
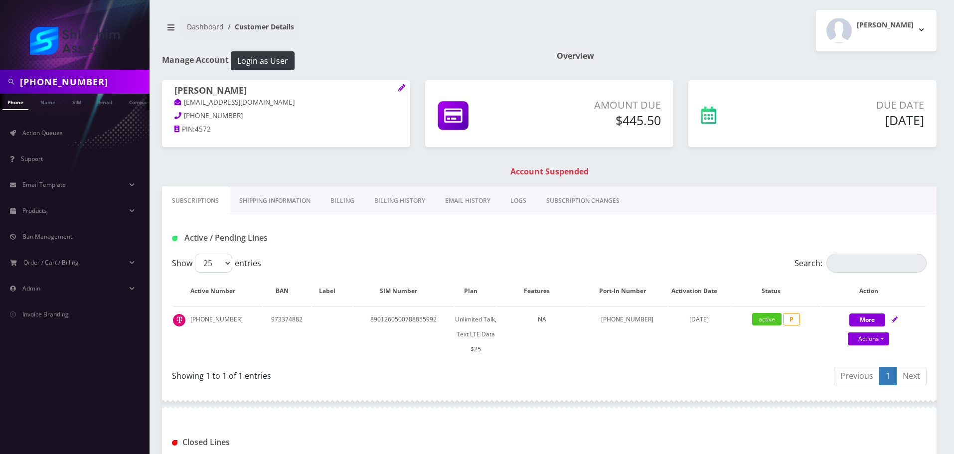
click at [280, 101] on p "[EMAIL_ADDRESS][DOMAIN_NAME]" at bounding box center [285, 102] width 223 height 11
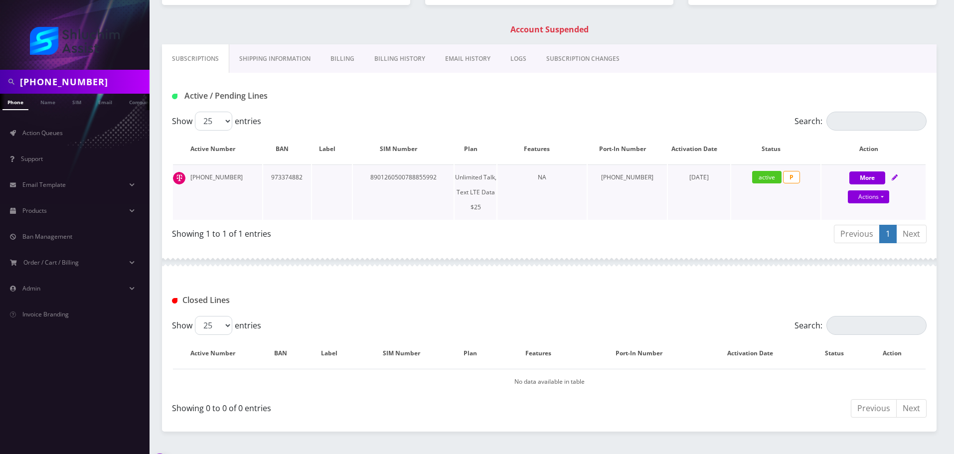
scroll to position [150, 0]
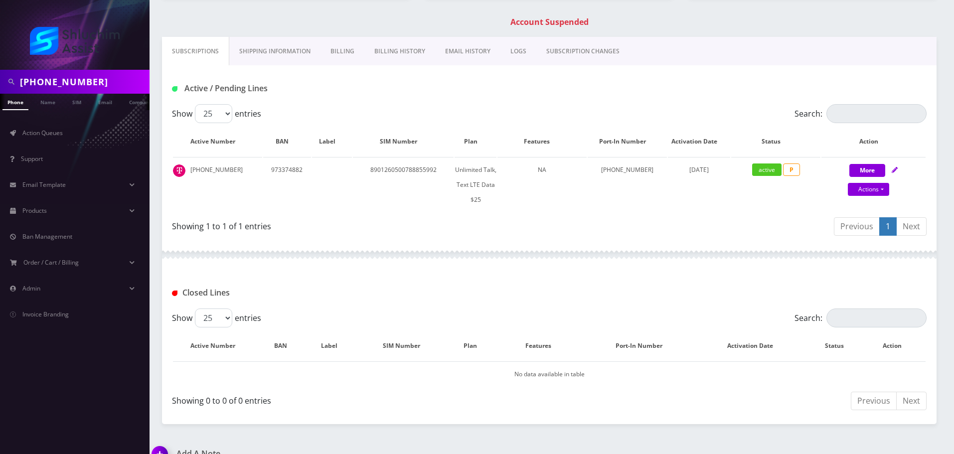
click at [359, 46] on link "Billing" at bounding box center [342, 51] width 44 height 29
click at [394, 53] on link "Billing History" at bounding box center [400, 51] width 71 height 29
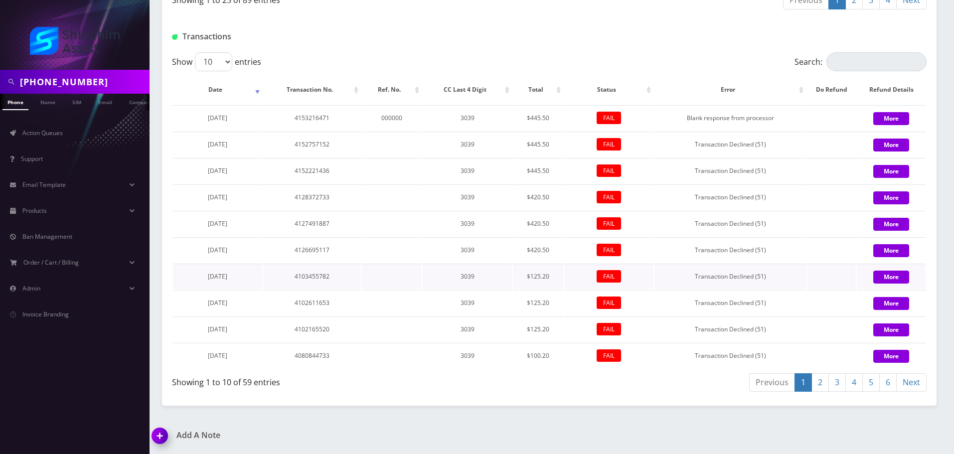
scroll to position [1210, 0]
click at [821, 380] on link "2" at bounding box center [819, 382] width 17 height 18
click at [832, 384] on link "3" at bounding box center [836, 382] width 17 height 18
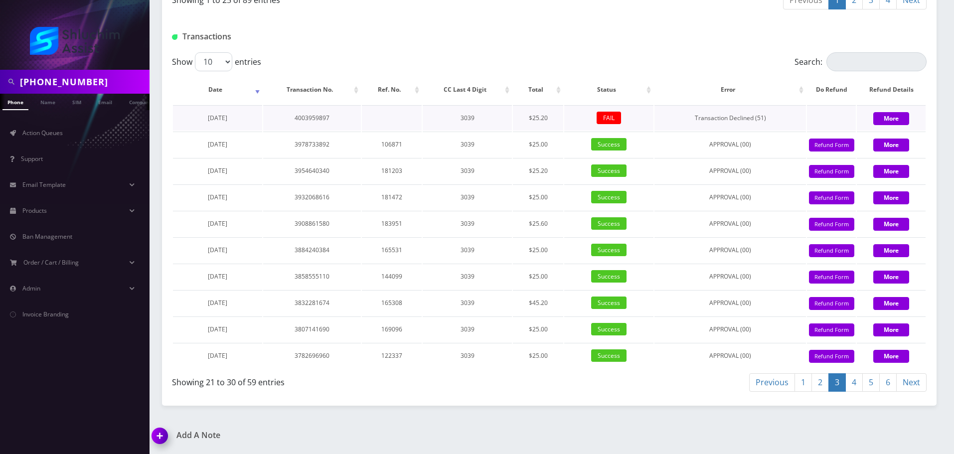
drag, startPoint x: 253, startPoint y: 118, endPoint x: 198, endPoint y: 116, distance: 54.8
click at [198, 116] on td "[DATE]" at bounding box center [217, 117] width 89 height 25
click at [227, 116] on span "[DATE]" at bounding box center [217, 118] width 19 height 8
drag, startPoint x: 214, startPoint y: 115, endPoint x: 252, endPoint y: 115, distance: 37.9
click at [252, 115] on td "[DATE]" at bounding box center [217, 117] width 89 height 25
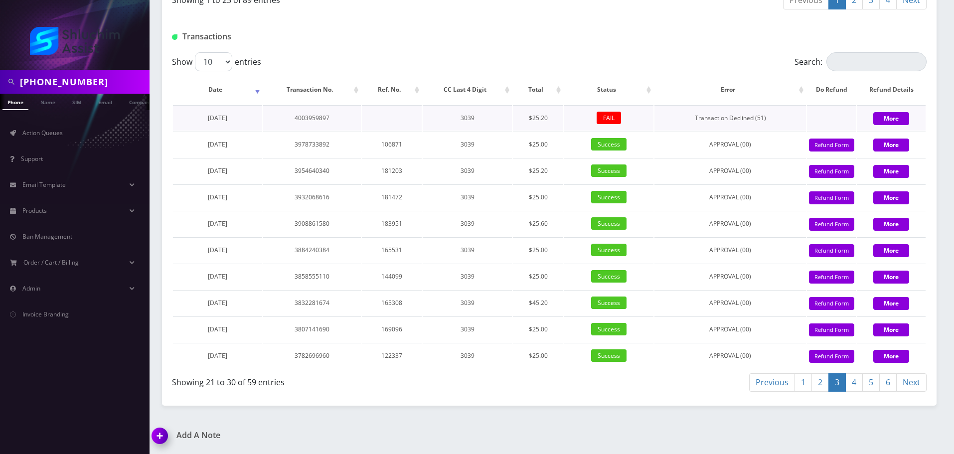
click at [252, 115] on td "[DATE]" at bounding box center [217, 117] width 89 height 25
click at [225, 114] on span "[DATE]" at bounding box center [217, 118] width 19 height 8
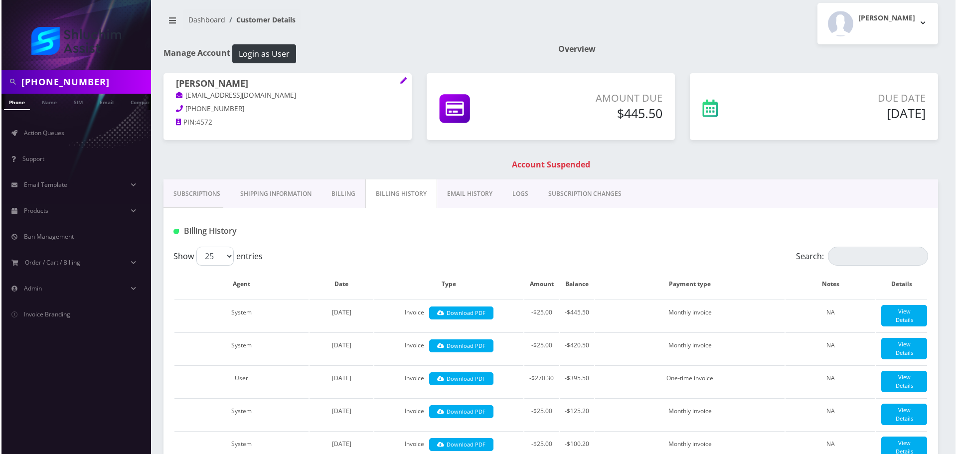
scroll to position [0, 0]
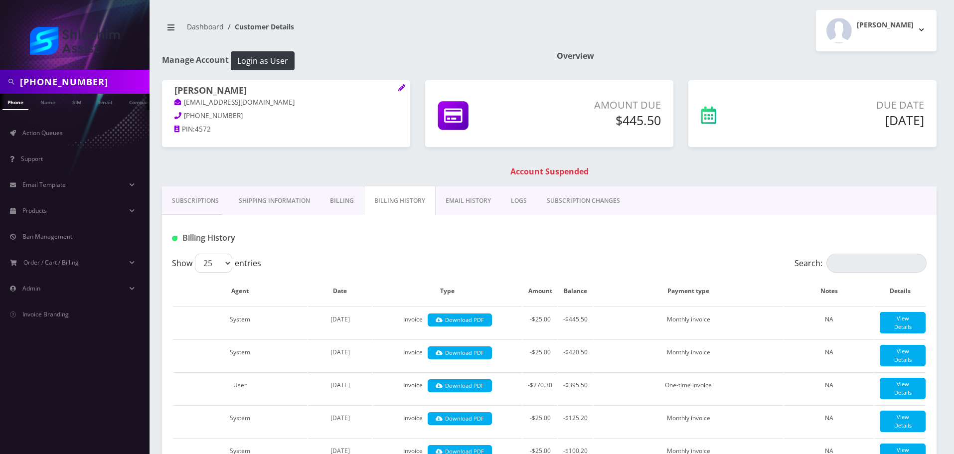
click at [463, 206] on link "EMAIL HISTORY" at bounding box center [468, 200] width 65 height 29
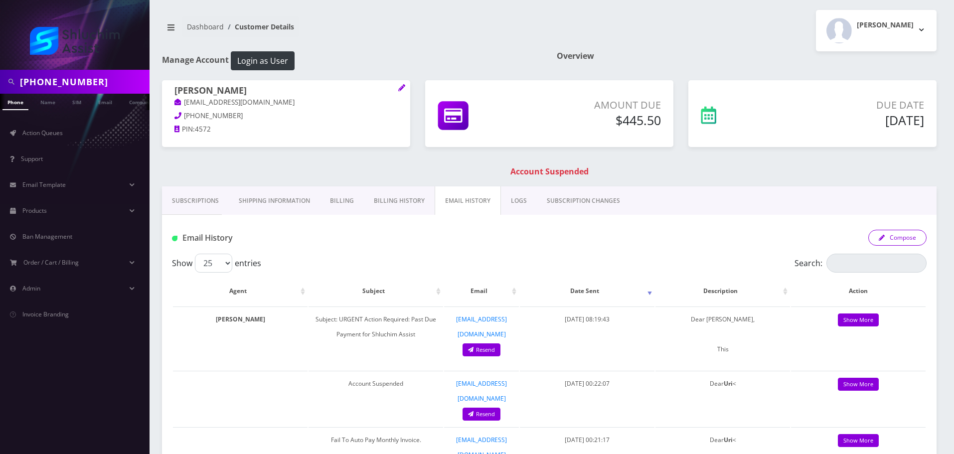
click at [902, 244] on button "Compose" at bounding box center [897, 238] width 58 height 16
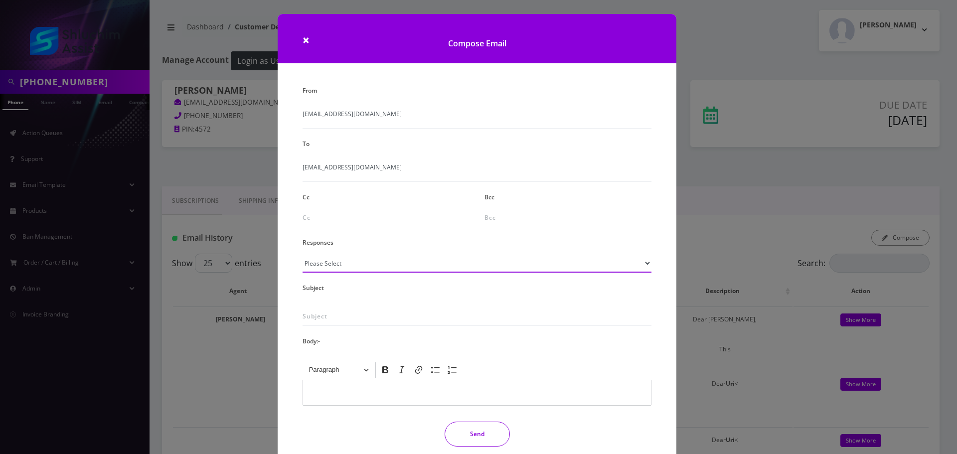
drag, startPoint x: 323, startPoint y: 269, endPoint x: 334, endPoint y: 255, distance: 17.4
click at [324, 269] on select "Please Select TMobile port Unable to activate CH Pickup Past Due Pick up follow…" at bounding box center [477, 263] width 349 height 19
select select "29"
click at [303, 254] on select "Please Select TMobile port Unable to activate CH Pickup Past Due Pick up follow…" at bounding box center [477, 263] width 349 height 19
type input "Subject: URGENT Action Required: Past Due Payment for Shluchim Assist"
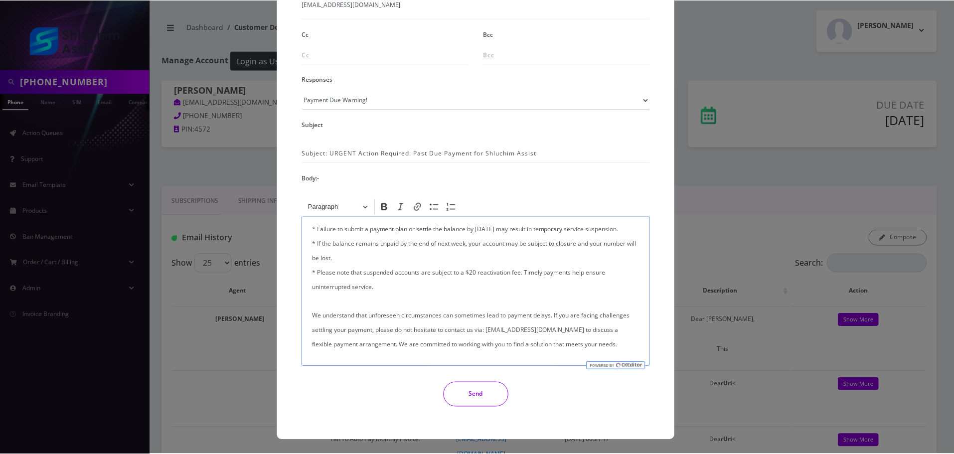
scroll to position [150, 0]
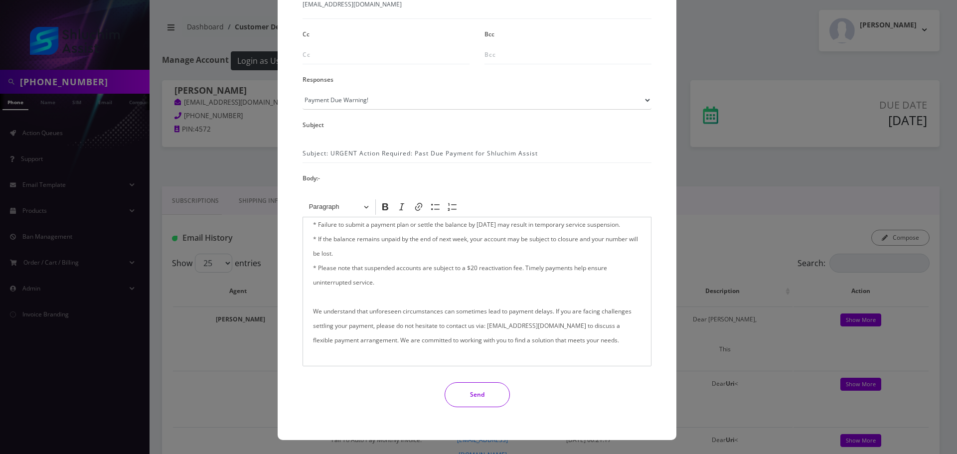
click at [512, 401] on div "Send" at bounding box center [477, 394] width 364 height 25
click at [487, 394] on button "Send" at bounding box center [477, 394] width 65 height 25
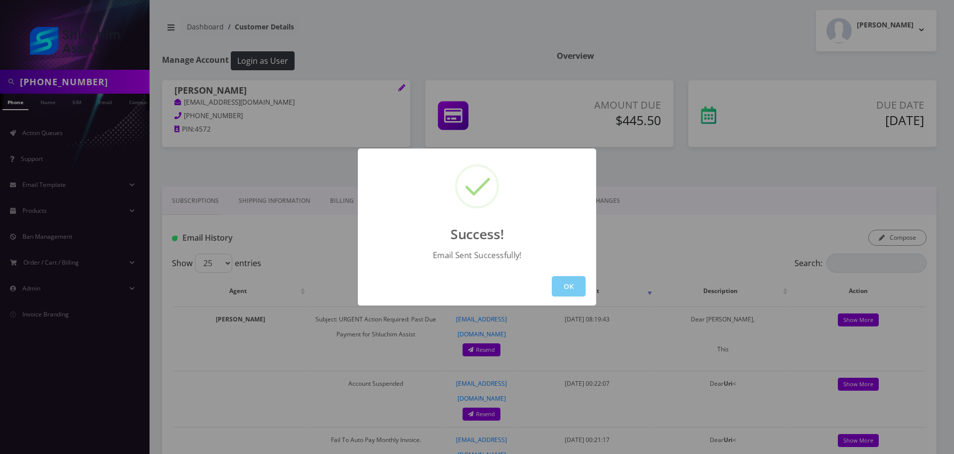
click at [568, 284] on button "OK" at bounding box center [569, 286] width 34 height 20
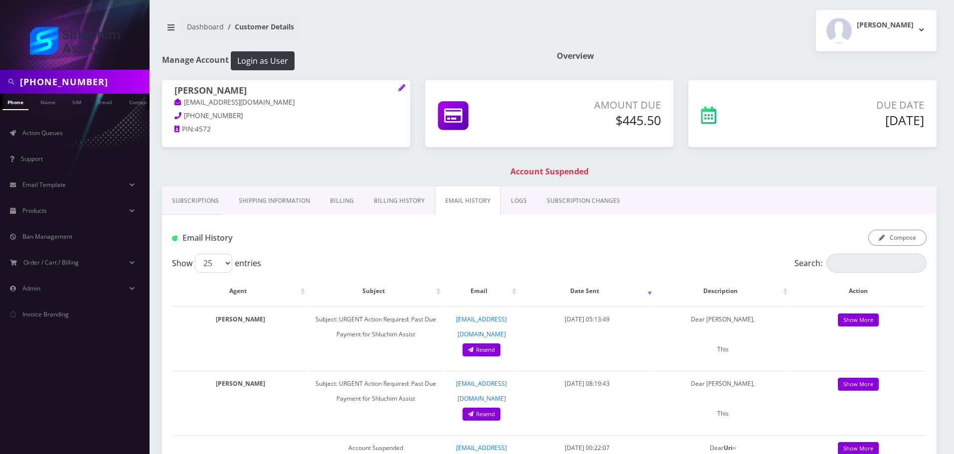
click at [184, 207] on link "Subscriptions" at bounding box center [195, 200] width 67 height 29
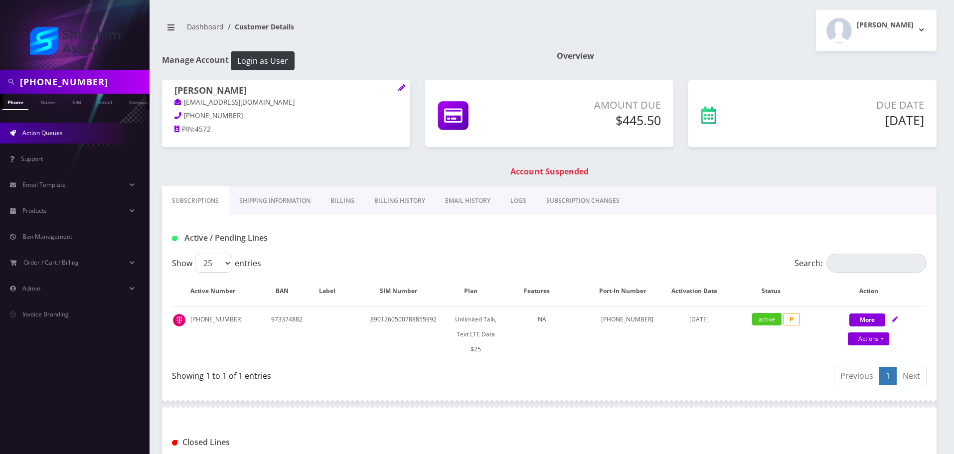
click at [66, 127] on link "Action Queues" at bounding box center [75, 133] width 150 height 21
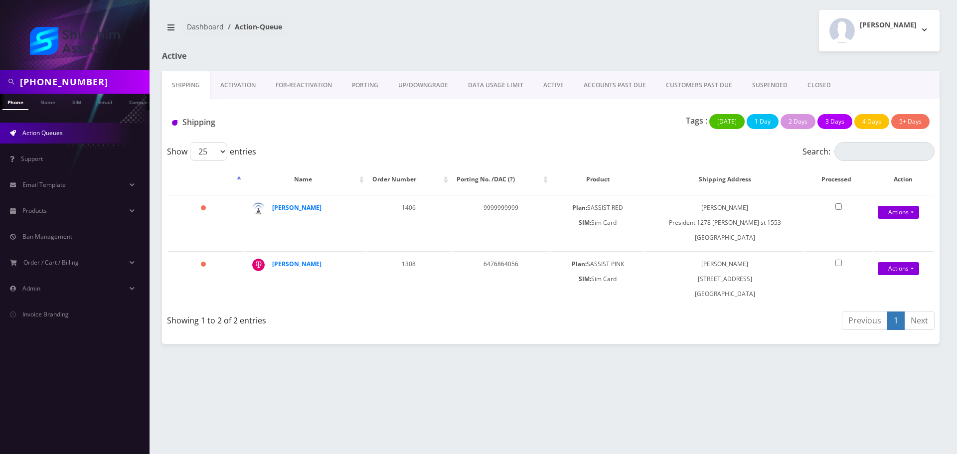
click at [597, 85] on link "ACCOUNTS PAST DUE" at bounding box center [615, 85] width 82 height 29
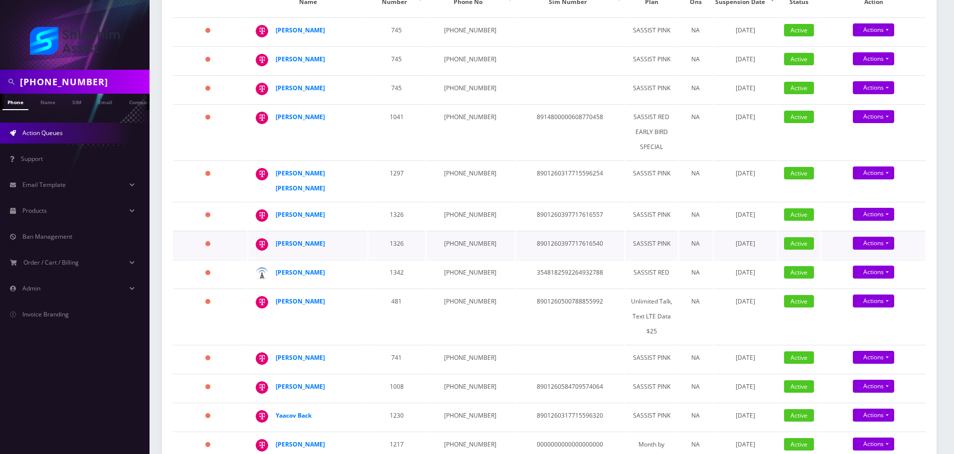
scroll to position [199, 0]
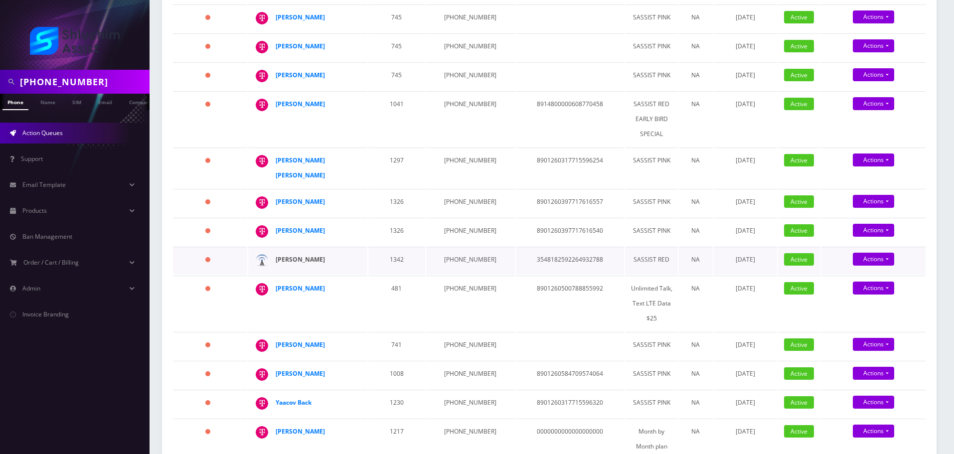
click at [313, 255] on strong "[PERSON_NAME]" at bounding box center [300, 259] width 49 height 8
click at [325, 156] on strong "[PERSON_NAME] [PERSON_NAME]" at bounding box center [300, 167] width 49 height 23
click at [307, 100] on strong "[PERSON_NAME]" at bounding box center [300, 104] width 49 height 8
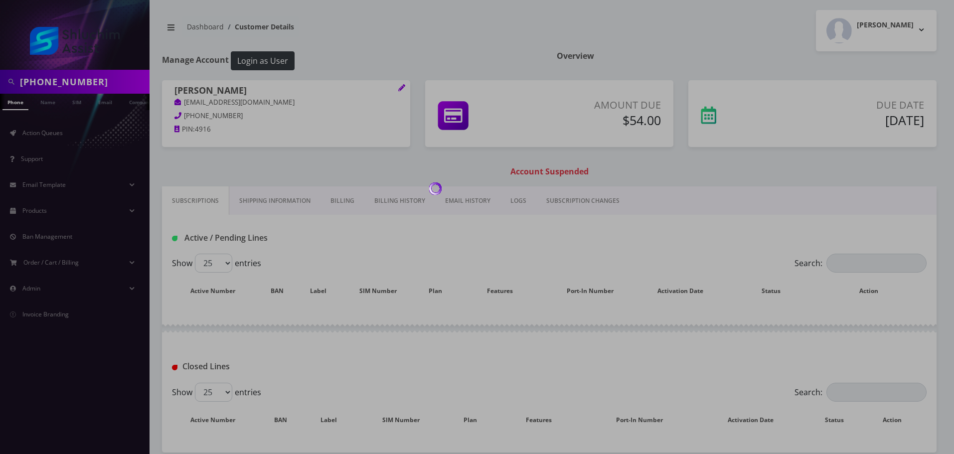
click at [380, 199] on link "Billing History" at bounding box center [399, 200] width 71 height 29
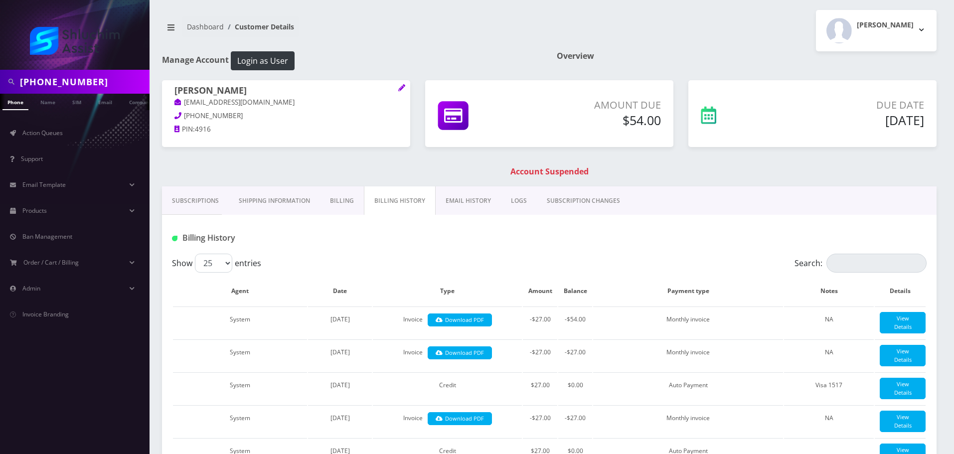
click at [471, 207] on link "EMAIL HISTORY" at bounding box center [468, 200] width 65 height 29
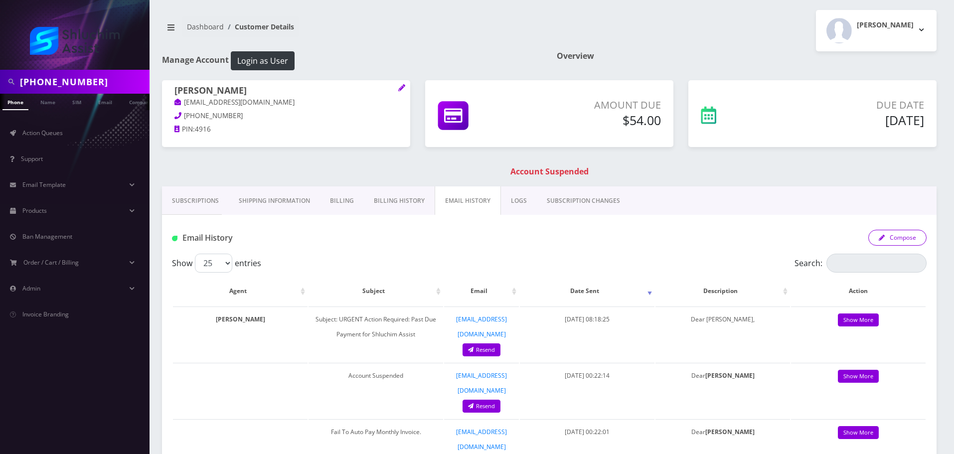
click at [900, 240] on button "Compose" at bounding box center [897, 238] width 58 height 16
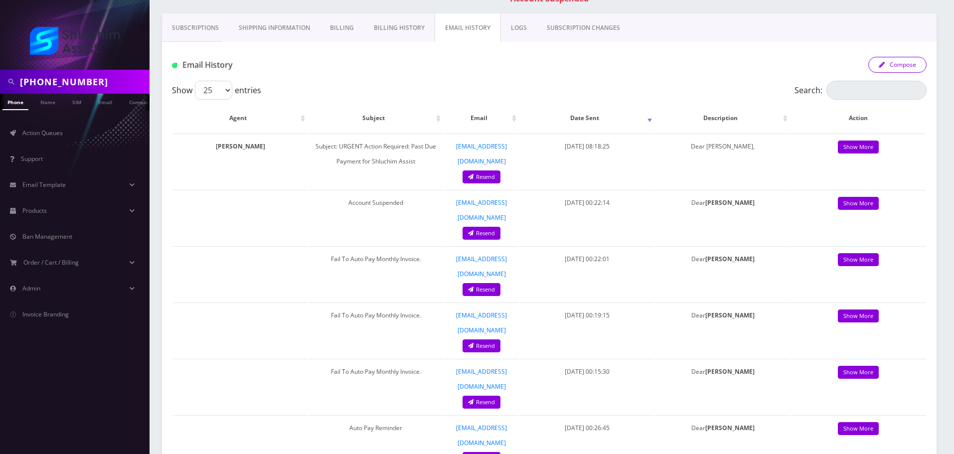
scroll to position [100, 0]
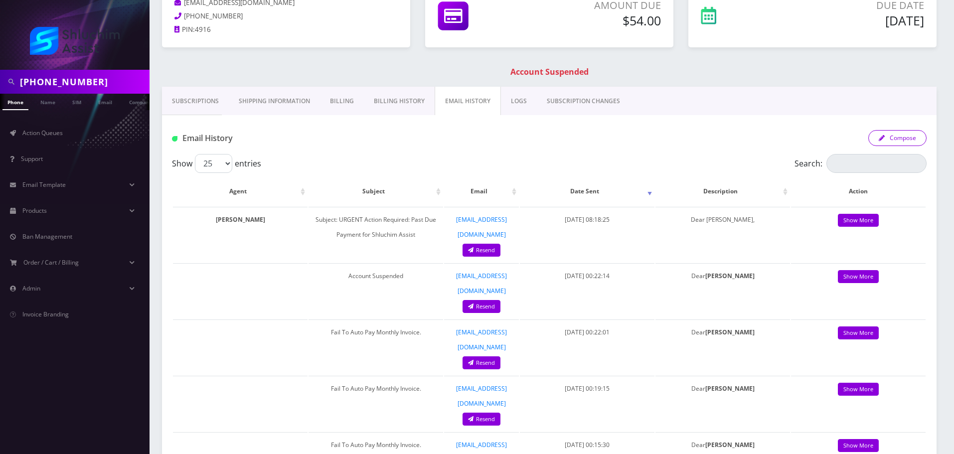
click at [896, 144] on button "Compose" at bounding box center [897, 138] width 58 height 16
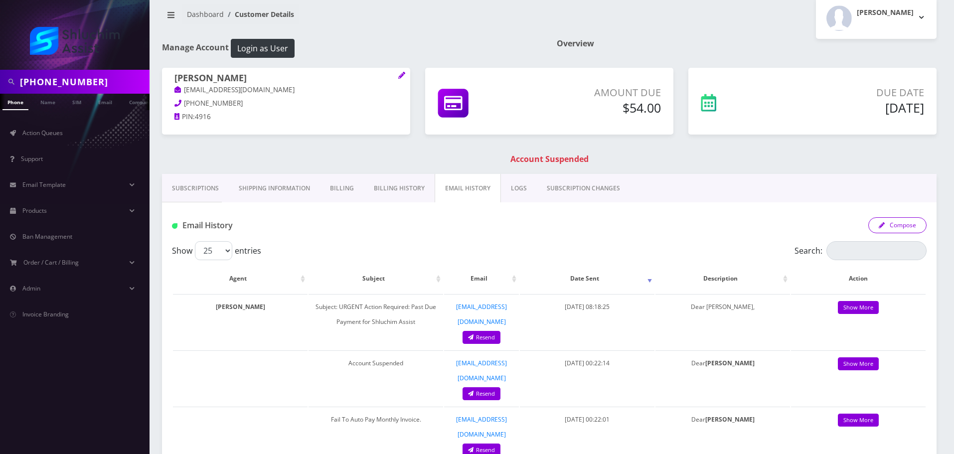
scroll to position [0, 0]
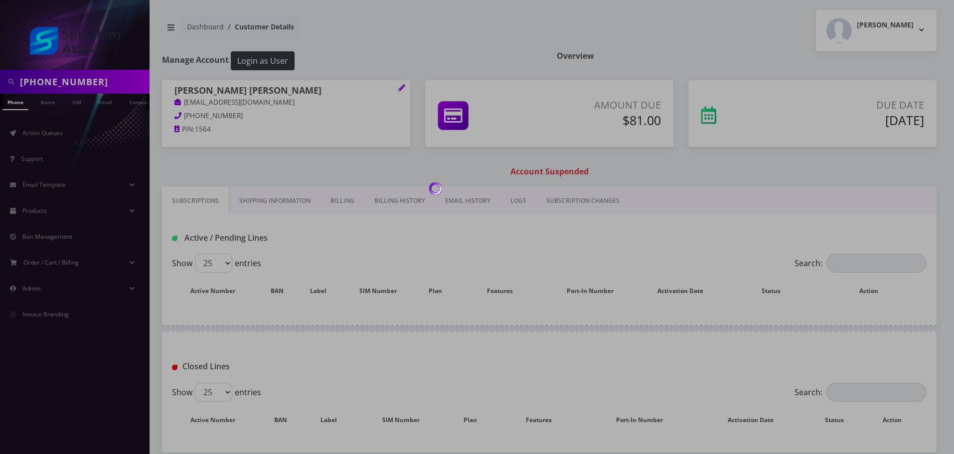
click at [407, 206] on link "Billing History" at bounding box center [399, 200] width 71 height 29
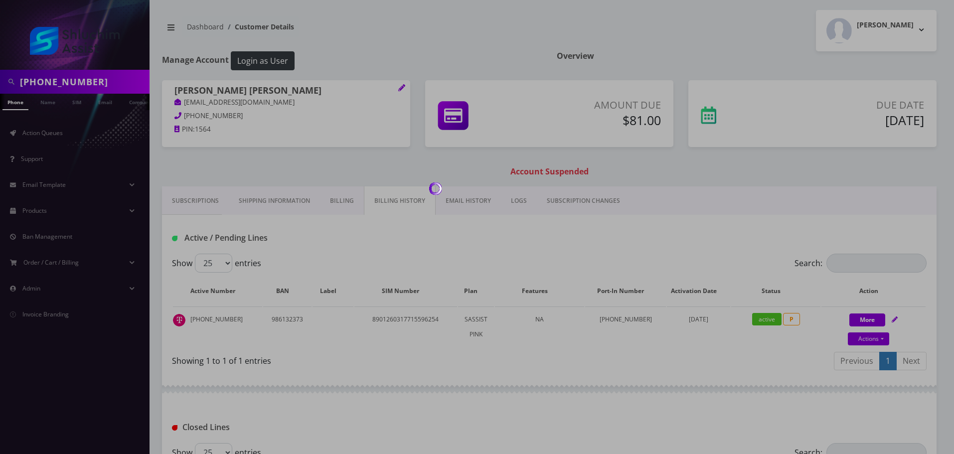
click at [407, 206] on link "Billing History" at bounding box center [400, 200] width 72 height 29
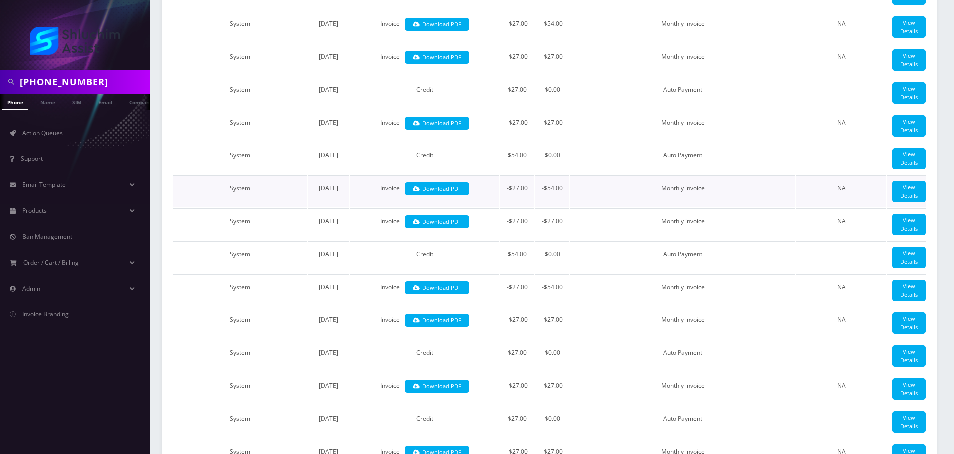
scroll to position [158, 0]
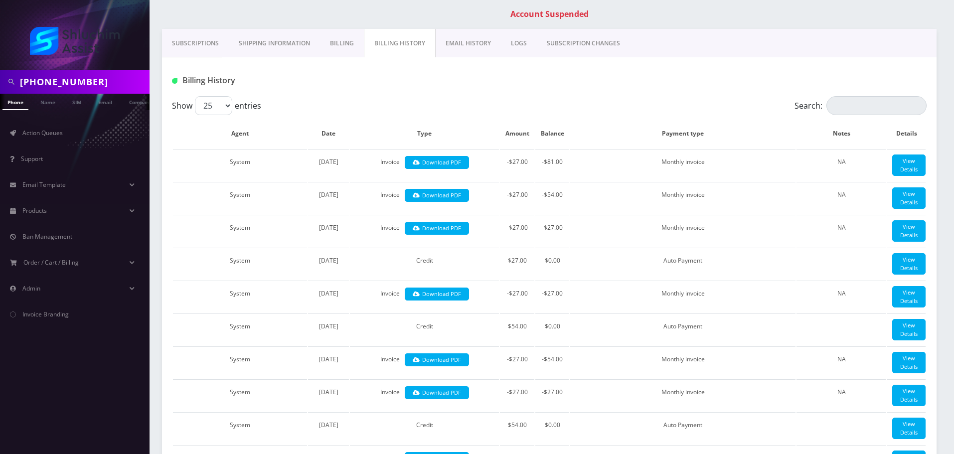
click at [461, 31] on link "EMAIL HISTORY" at bounding box center [468, 43] width 65 height 29
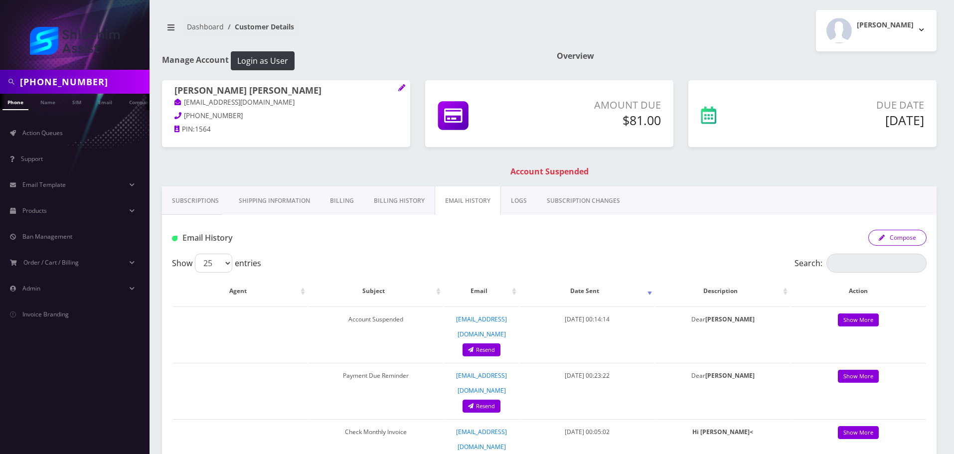
click at [915, 235] on button "Compose" at bounding box center [897, 238] width 58 height 16
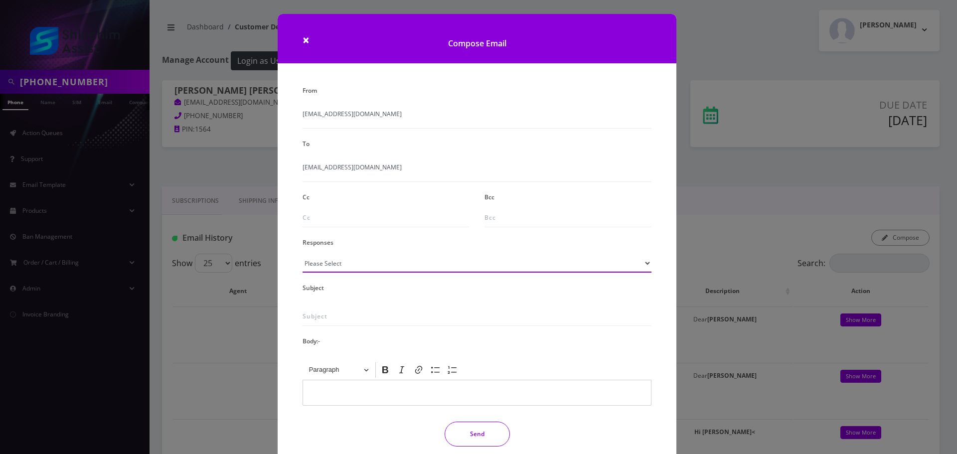
drag, startPoint x: 378, startPoint y: 266, endPoint x: 377, endPoint y: 259, distance: 7.5
click at [378, 266] on select "Please Select TMobile port Unable to activate CH Pickup Past Due Pick up follow…" at bounding box center [477, 263] width 349 height 19
select select "29"
click at [303, 254] on select "Please Select TMobile port Unable to activate CH Pickup Past Due Pick up follow…" at bounding box center [477, 263] width 349 height 19
type input "Subject: URGENT Action Required: Past Due Payment for Shluchim Assist"
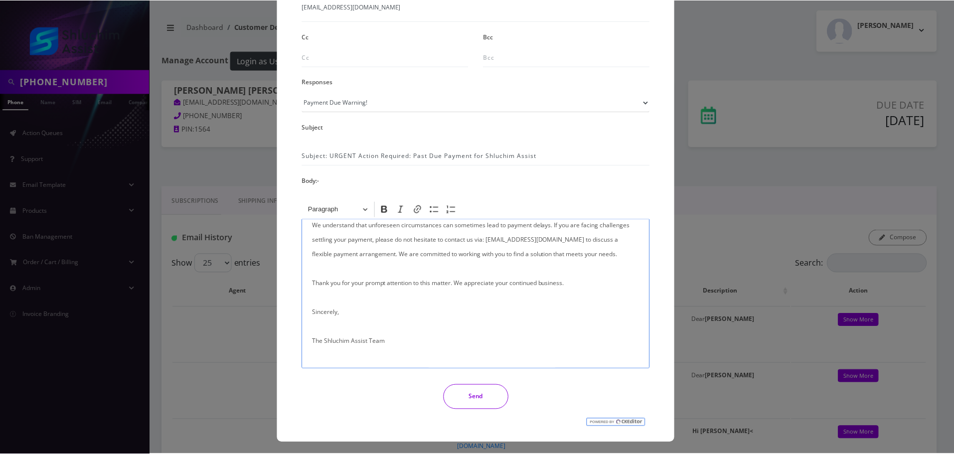
scroll to position [163, 0]
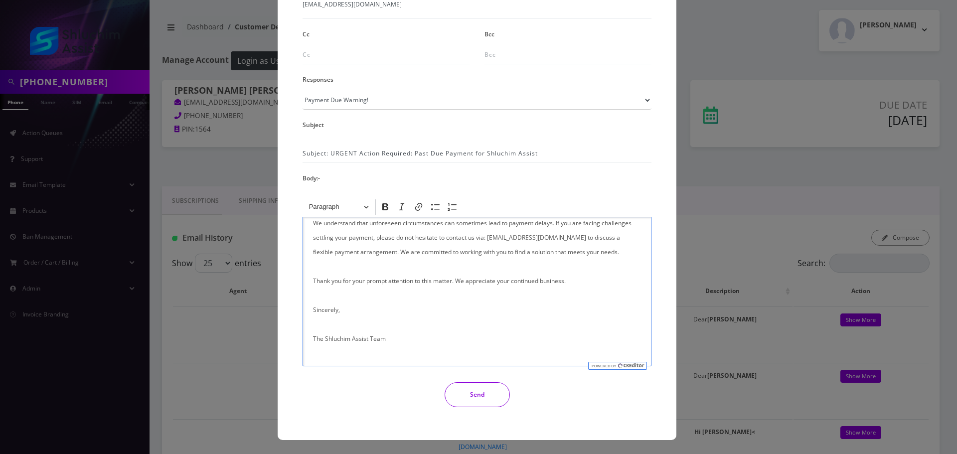
click at [484, 394] on button "Send" at bounding box center [477, 394] width 65 height 25
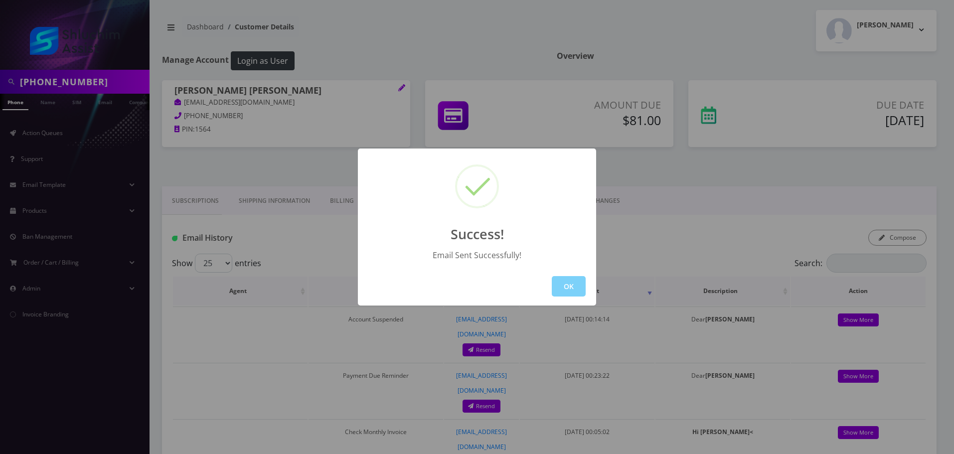
drag, startPoint x: 575, startPoint y: 279, endPoint x: 545, endPoint y: 279, distance: 30.4
click at [577, 282] on button "OK" at bounding box center [569, 286] width 34 height 20
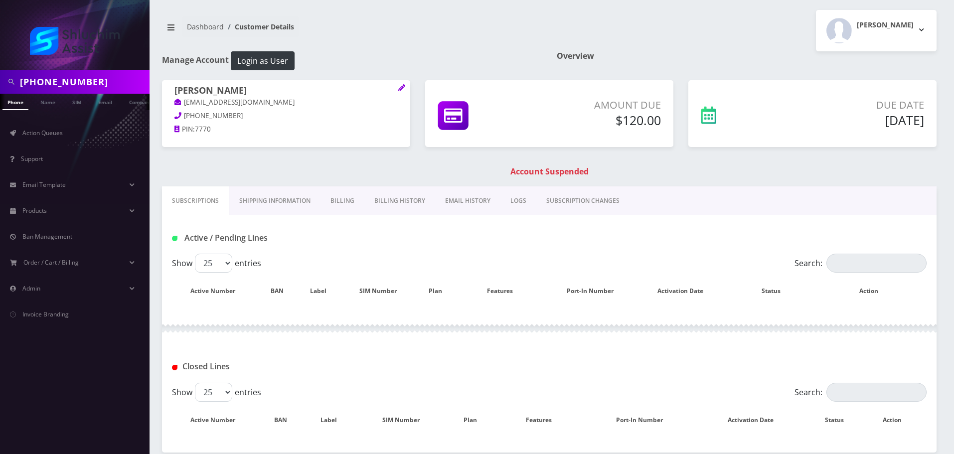
click at [368, 200] on link "Billing History" at bounding box center [399, 200] width 71 height 29
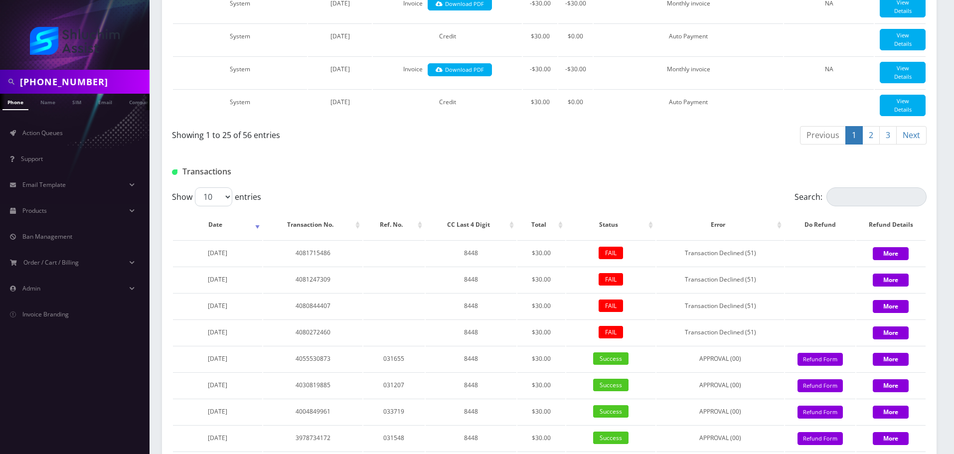
scroll to position [1002, 0]
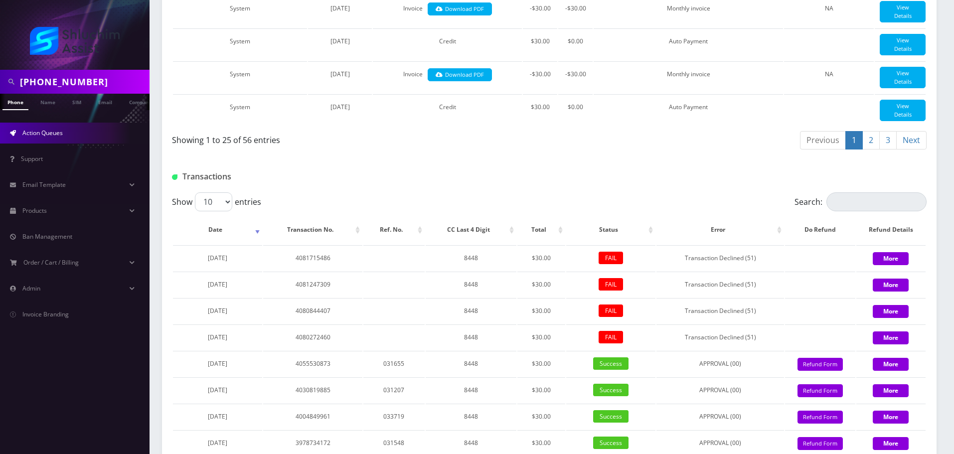
drag, startPoint x: 52, startPoint y: 126, endPoint x: 79, endPoint y: 125, distance: 27.4
click at [52, 125] on link "Action Queues" at bounding box center [75, 133] width 150 height 21
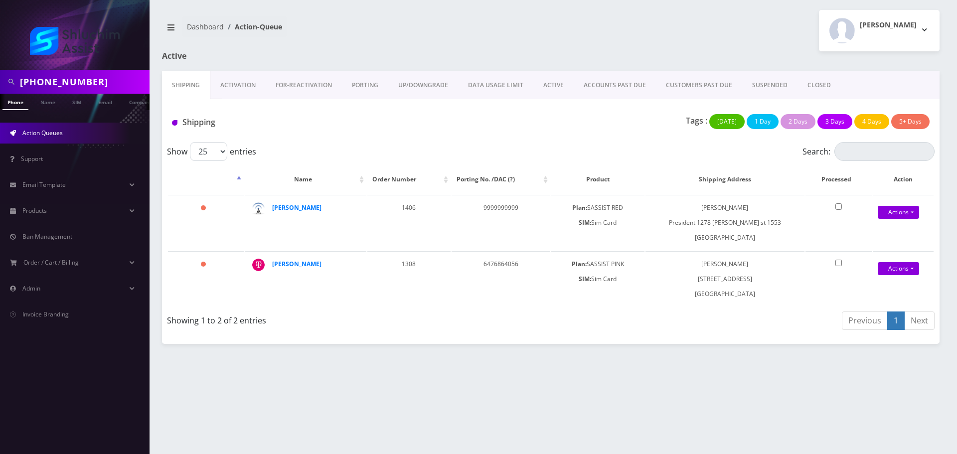
click at [591, 83] on link "ACCOUNTS PAST DUE" at bounding box center [615, 85] width 82 height 29
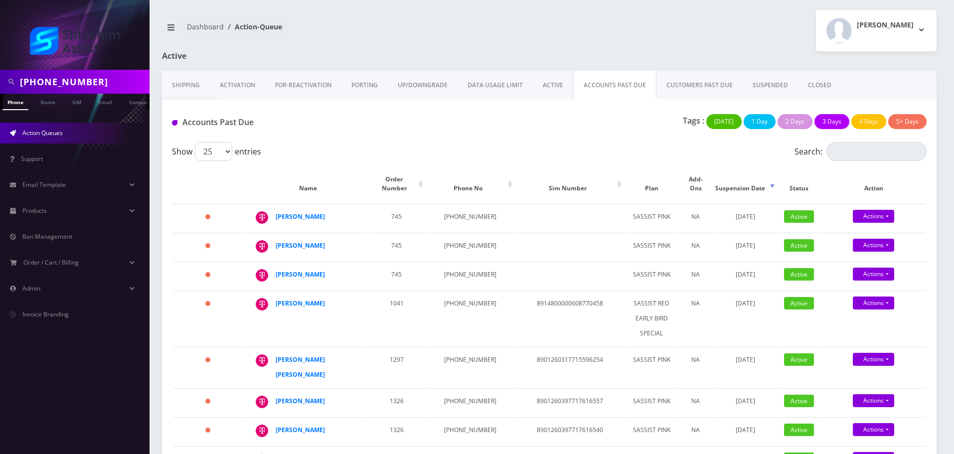
click at [112, 106] on link "Email" at bounding box center [105, 102] width 24 height 16
click at [95, 75] on input "681-495-8143" at bounding box center [83, 81] width 127 height 19
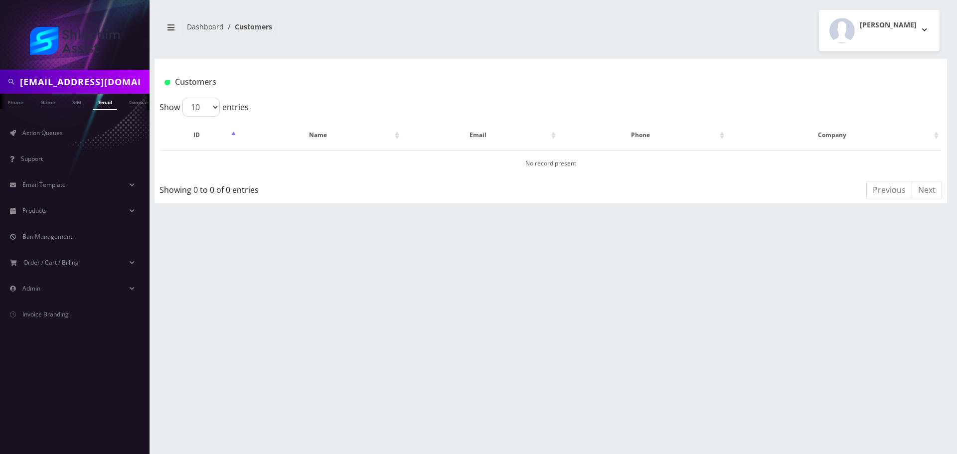
scroll to position [0, 9]
type input "[EMAIL_ADDRESS][DOMAIN_NAME]"
click at [101, 106] on link "Email" at bounding box center [105, 102] width 24 height 16
click at [309, 162] on link "[PERSON_NAME]" at bounding box center [310, 163] width 47 height 8
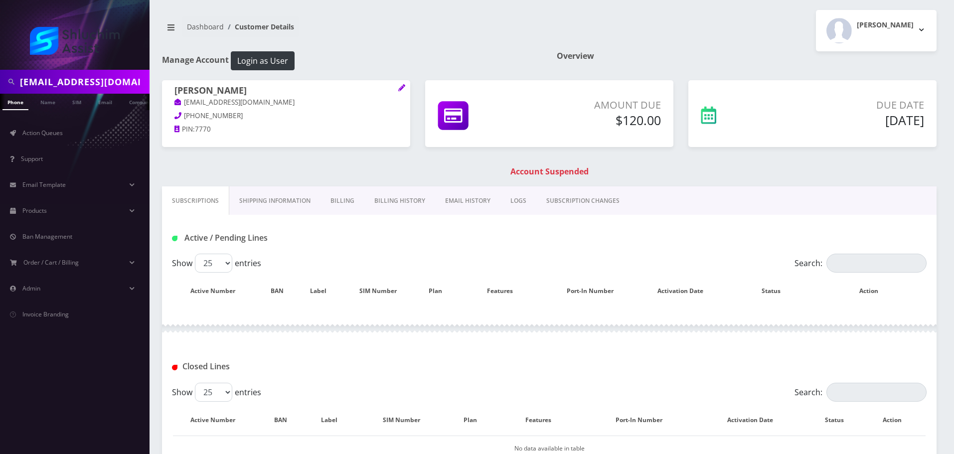
click at [399, 194] on link "Billing History" at bounding box center [399, 200] width 71 height 29
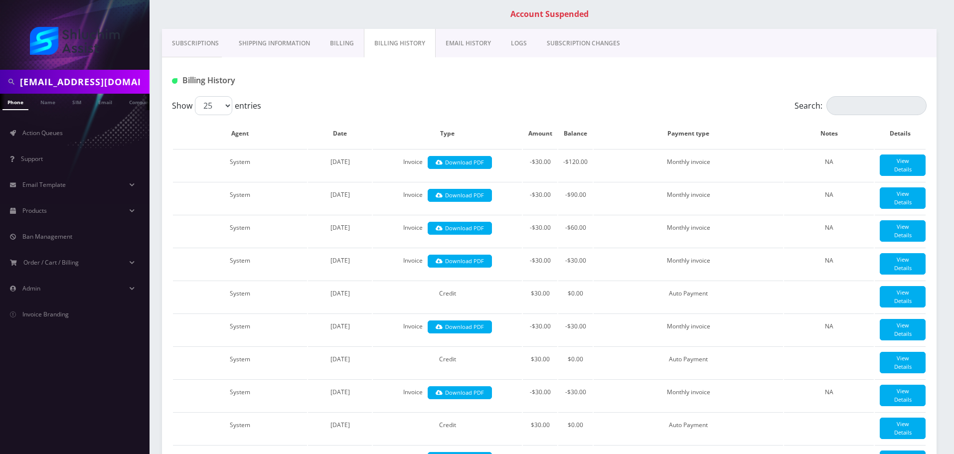
scroll to position [166, 0]
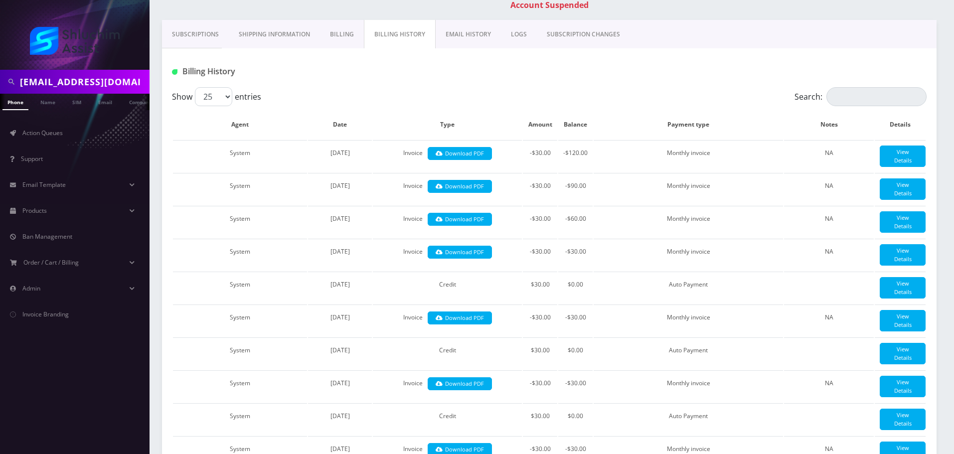
click at [480, 24] on link "EMAIL HISTORY" at bounding box center [468, 34] width 65 height 29
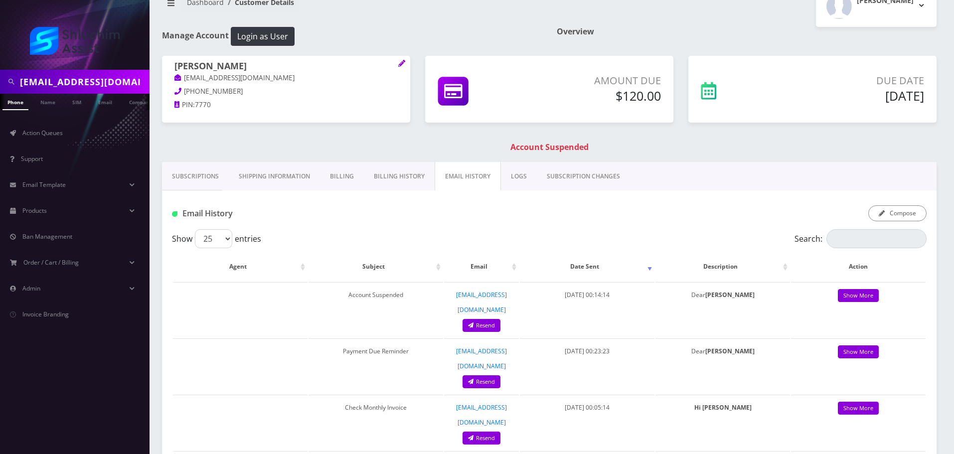
scroll to position [17, 0]
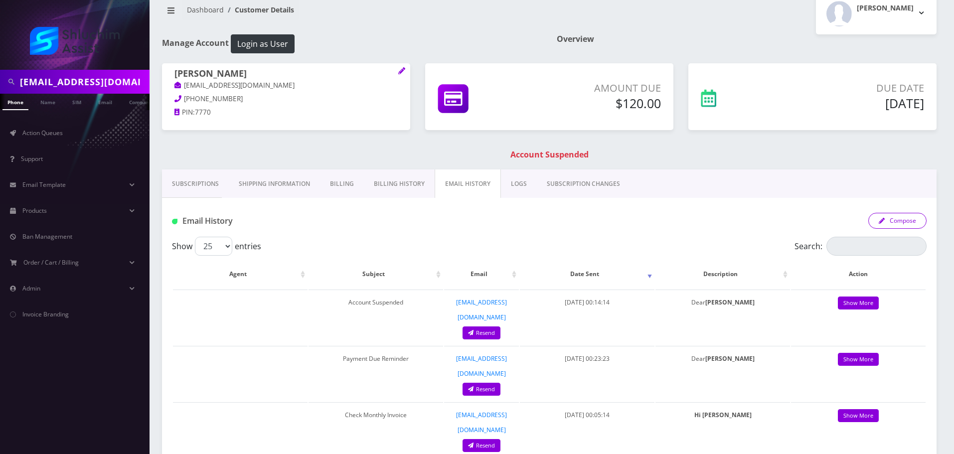
click at [900, 227] on button "Compose" at bounding box center [897, 221] width 58 height 16
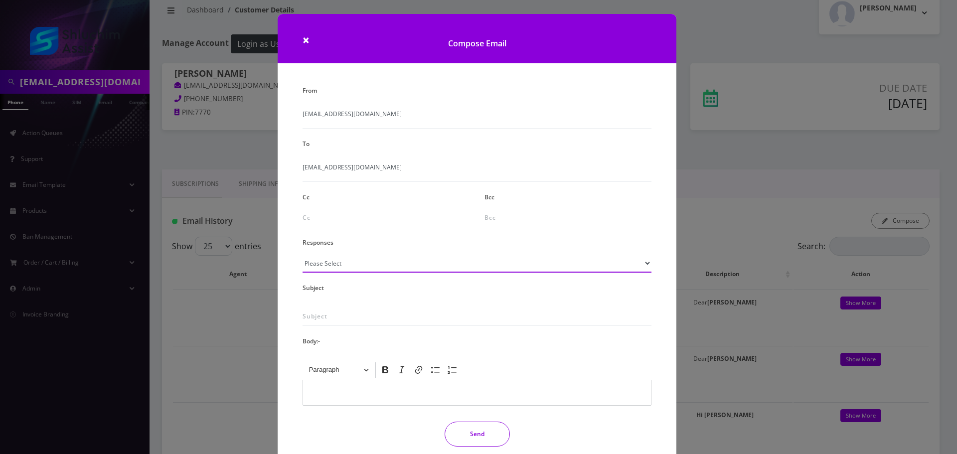
drag, startPoint x: 396, startPoint y: 268, endPoint x: 377, endPoint y: 275, distance: 20.0
click at [396, 270] on select "Please Select TMobile port Unable to activate CH Pickup Past Due Pick up follow…" at bounding box center [477, 263] width 349 height 19
select select "29"
click at [303, 254] on select "Please Select TMobile port Unable to activate CH Pickup Past Due Pick up follow…" at bounding box center [477, 263] width 349 height 19
type input "Subject: URGENT Action Required: Past Due Payment for Shluchim Assist"
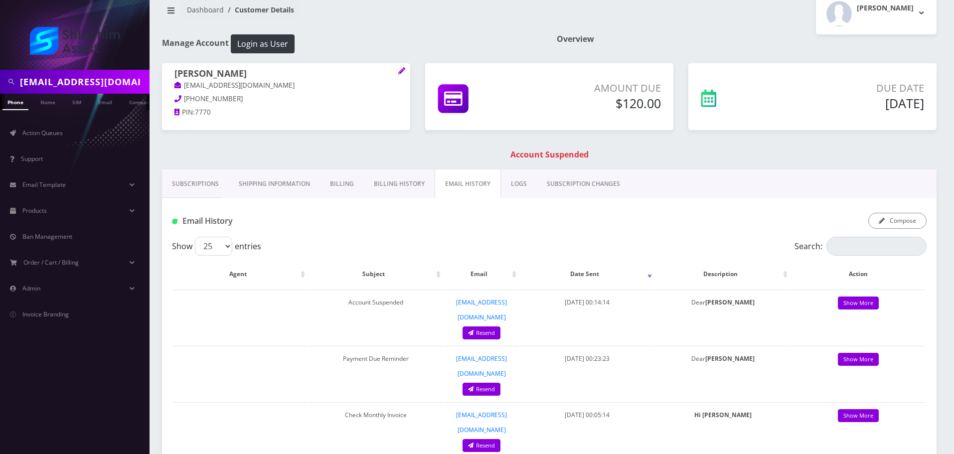
click at [398, 178] on link "Billing History" at bounding box center [399, 183] width 71 height 29
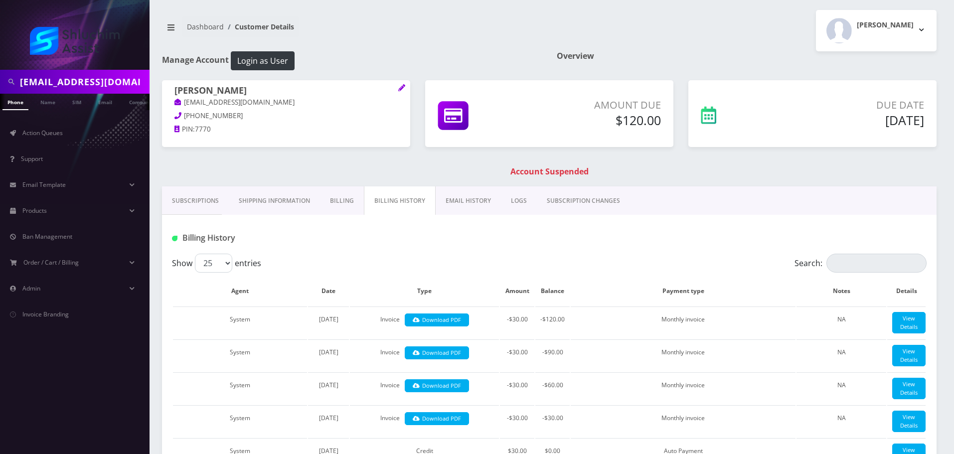
click at [474, 199] on link "EMAIL HISTORY" at bounding box center [468, 200] width 65 height 29
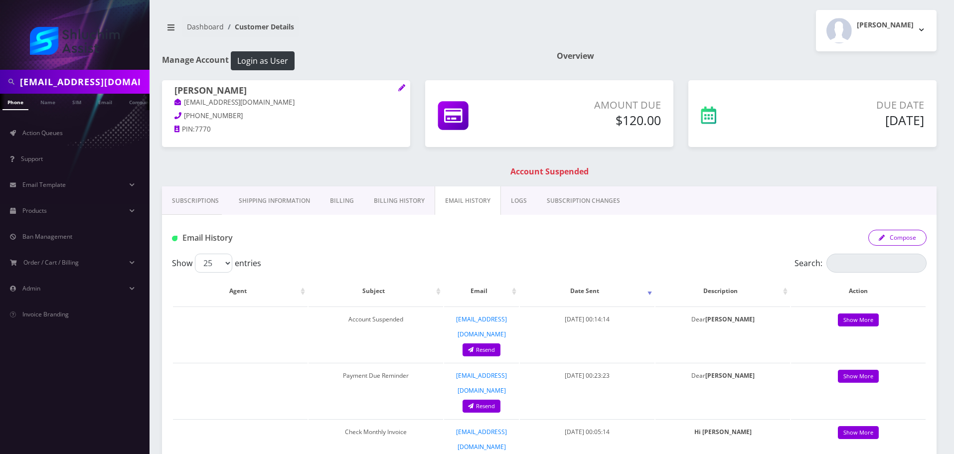
click at [906, 235] on button "Compose" at bounding box center [897, 238] width 58 height 16
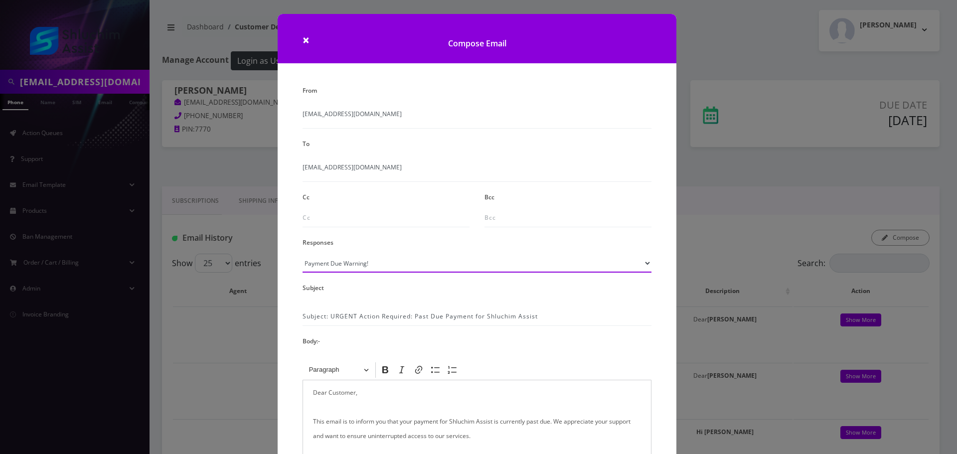
click at [381, 264] on select "Please Select TMobile port Unable to activate CH Pickup Past Due Pick up follow…" at bounding box center [477, 263] width 349 height 19
click at [303, 254] on select "Please Select TMobile port Unable to activate CH Pickup Past Due Pick up follow…" at bounding box center [477, 263] width 349 height 19
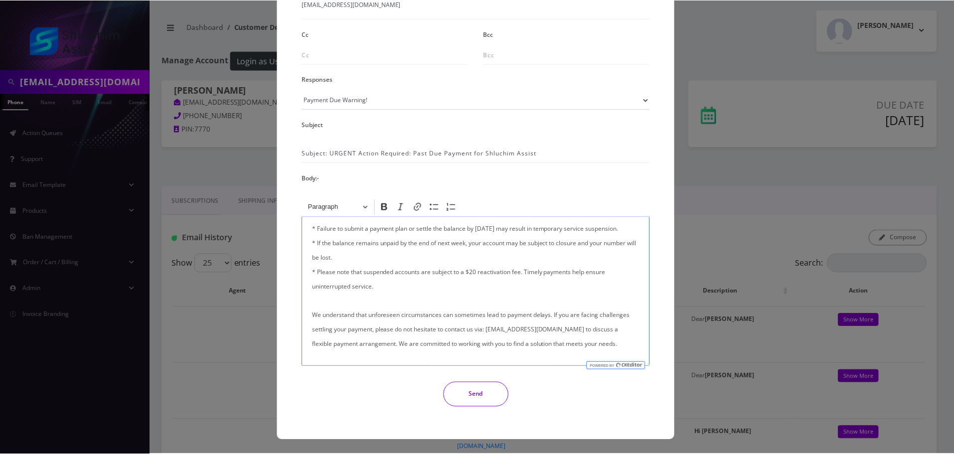
scroll to position [238, 0]
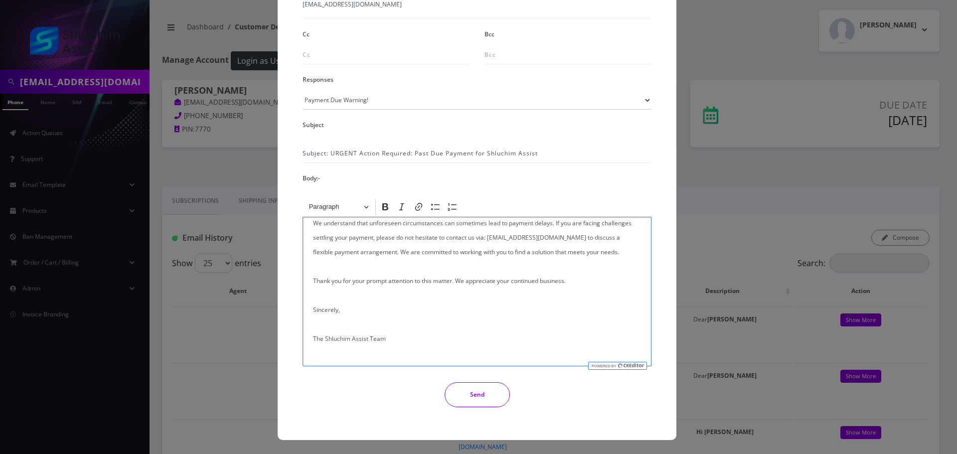
click at [481, 389] on button "Send" at bounding box center [477, 394] width 65 height 25
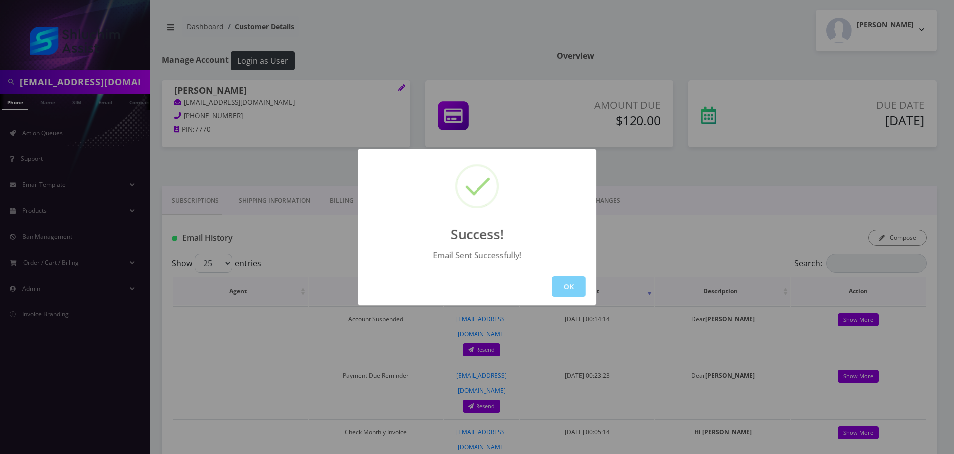
click at [574, 278] on button "OK" at bounding box center [569, 286] width 34 height 20
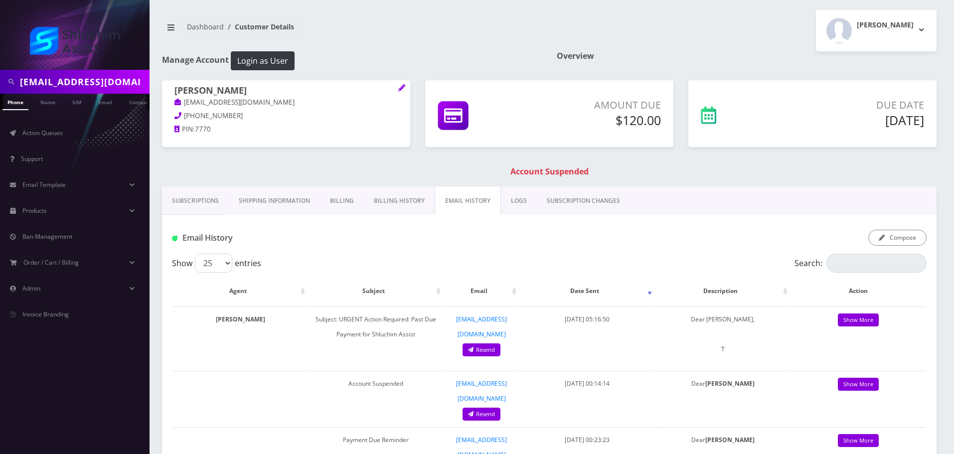
click at [87, 80] on input "Shmueldyperl@gmail.com" at bounding box center [83, 81] width 127 height 19
paste input "veniceghetto"
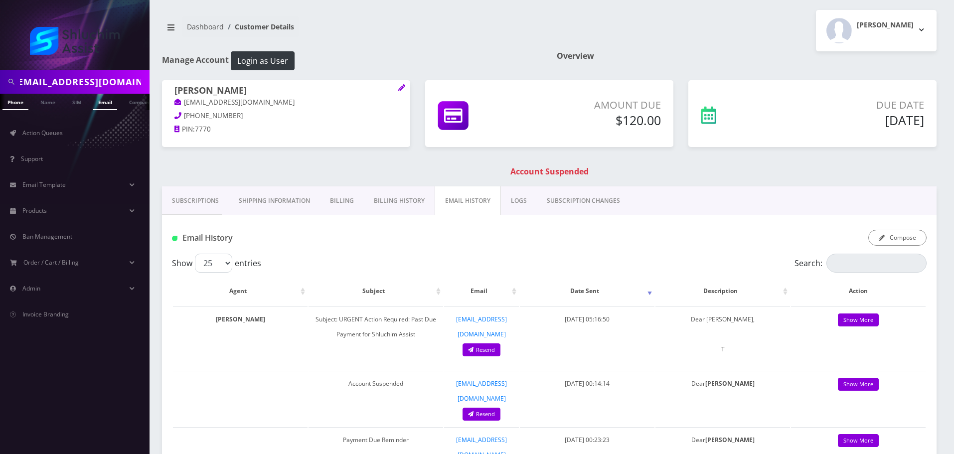
type input "[EMAIL_ADDRESS][DOMAIN_NAME]"
click at [110, 105] on link "Email" at bounding box center [105, 102] width 24 height 16
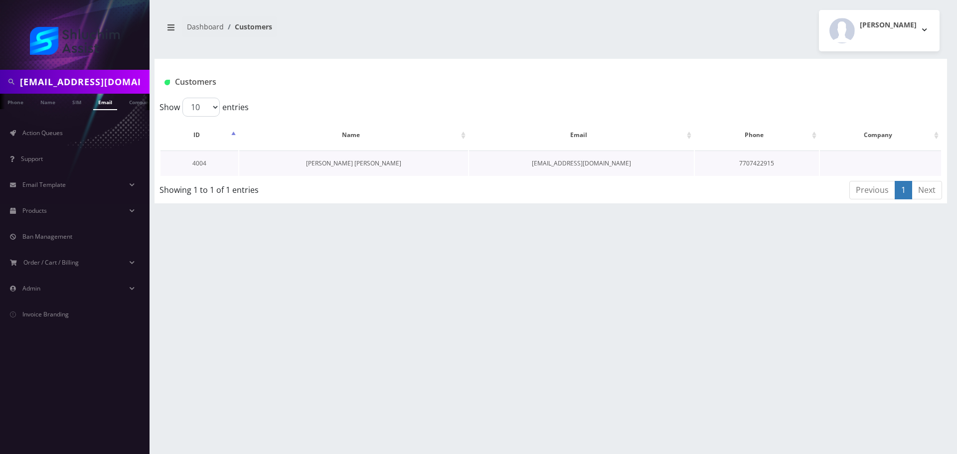
click at [351, 160] on link "[PERSON_NAME] [PERSON_NAME]" at bounding box center [353, 163] width 95 height 8
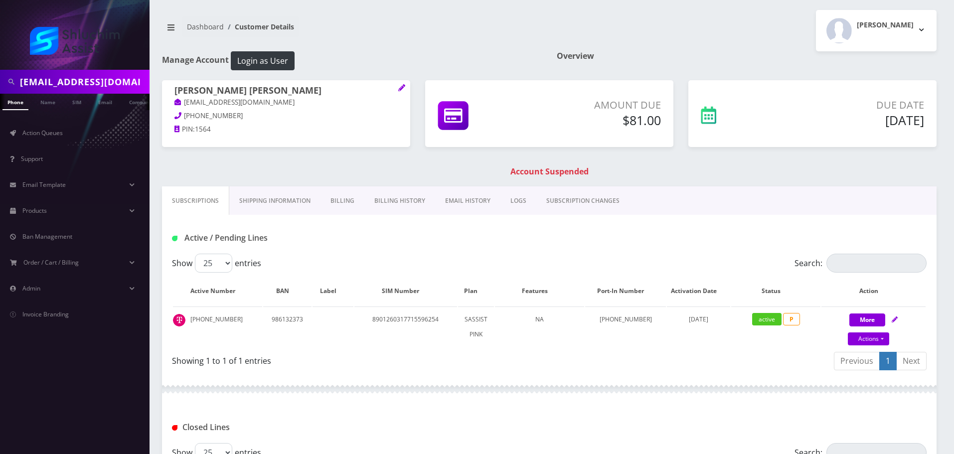
click at [412, 201] on link "Billing History" at bounding box center [399, 200] width 71 height 29
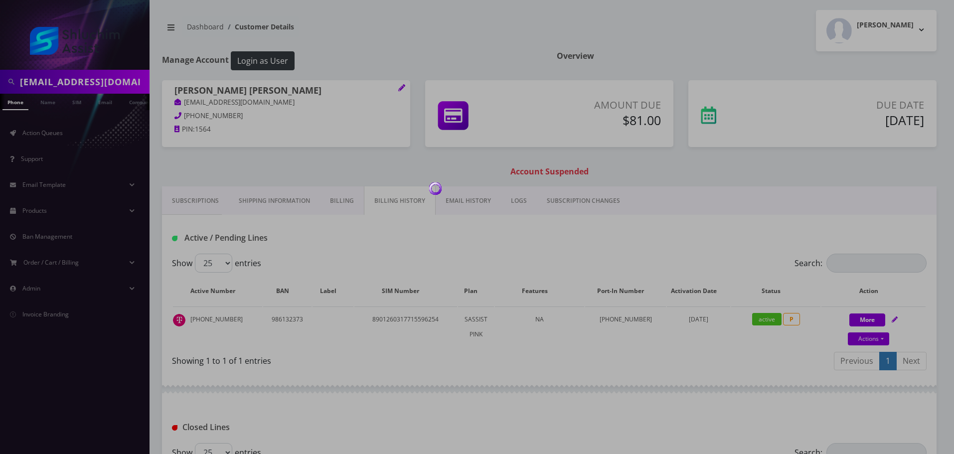
click at [462, 201] on div at bounding box center [477, 227] width 954 height 454
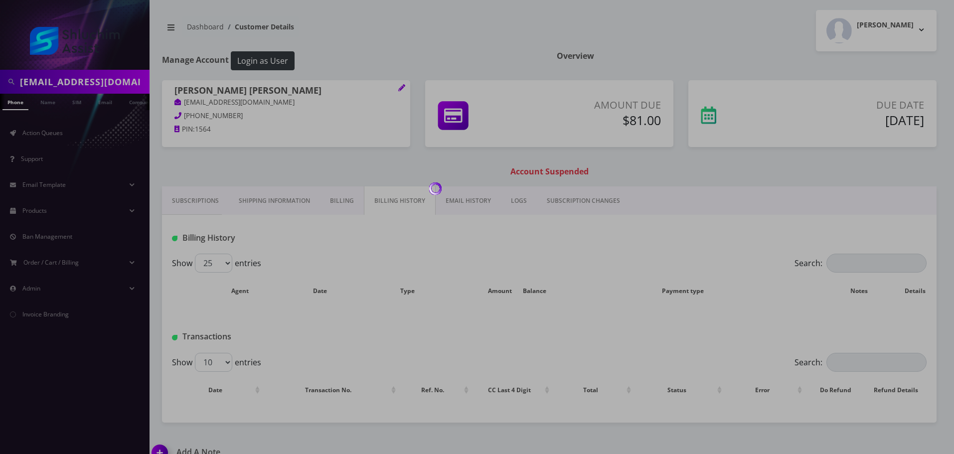
click at [462, 202] on body "[EMAIL_ADDRESS][DOMAIN_NAME] Phone Name SIM Email Company Customer Action Queue…" at bounding box center [477, 235] width 954 height 471
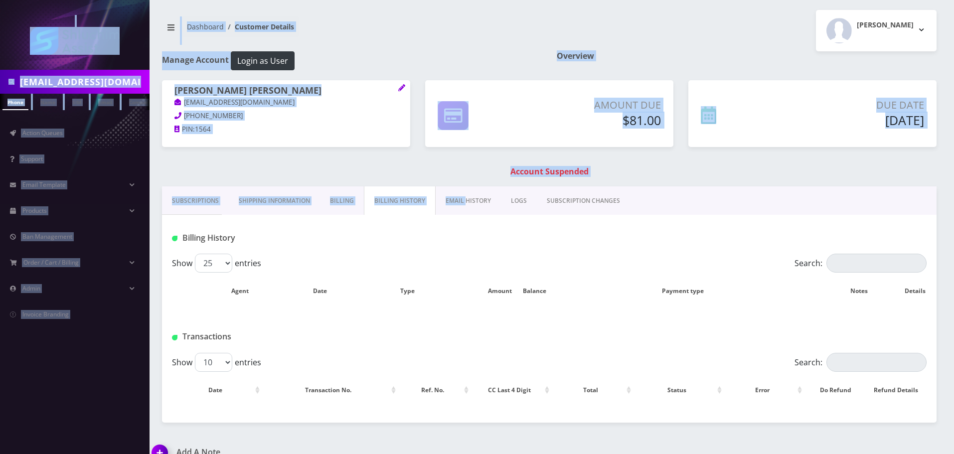
drag, startPoint x: 462, startPoint y: 202, endPoint x: 449, endPoint y: 208, distance: 14.1
click at [462, 203] on link "EMAIL HISTORY" at bounding box center [468, 200] width 65 height 29
